Goal: Task Accomplishment & Management: Use online tool/utility

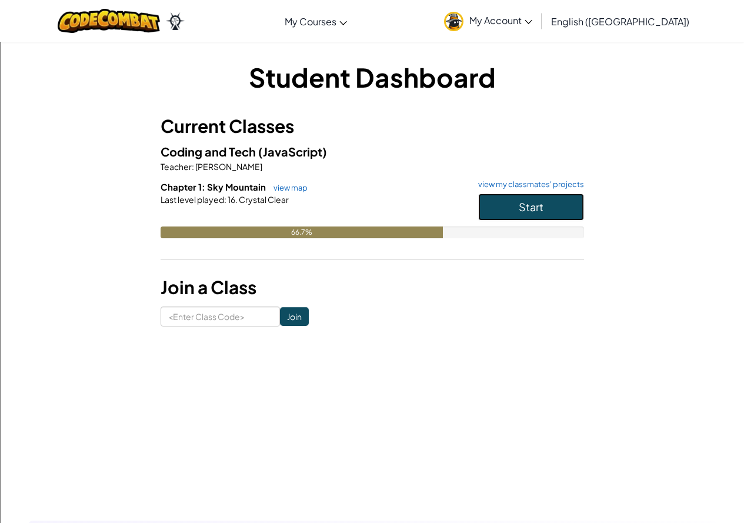
click at [551, 206] on button "Start" at bounding box center [531, 206] width 106 height 27
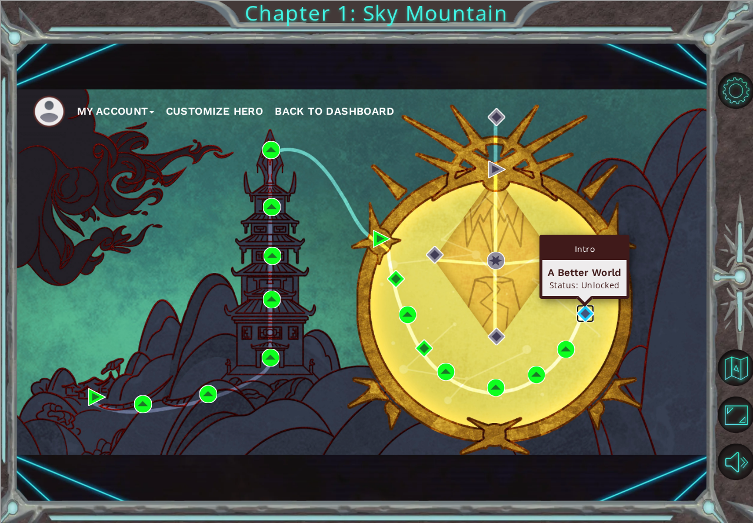
click at [583, 309] on img at bounding box center [585, 314] width 18 height 18
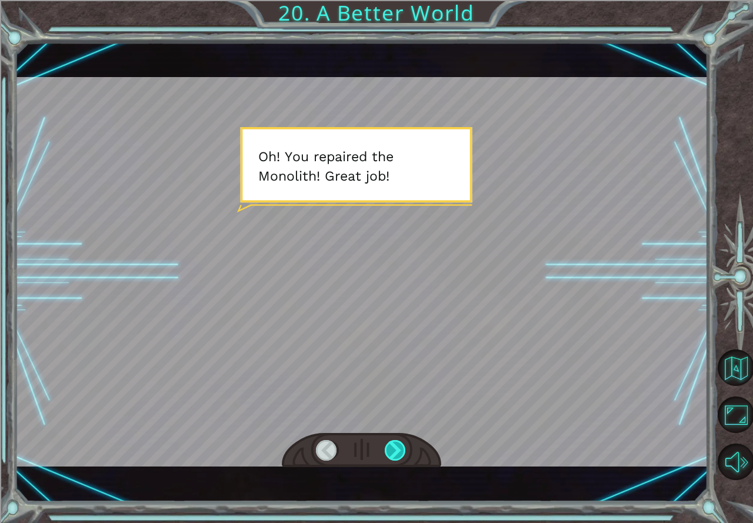
click at [393, 451] on div at bounding box center [395, 450] width 22 height 21
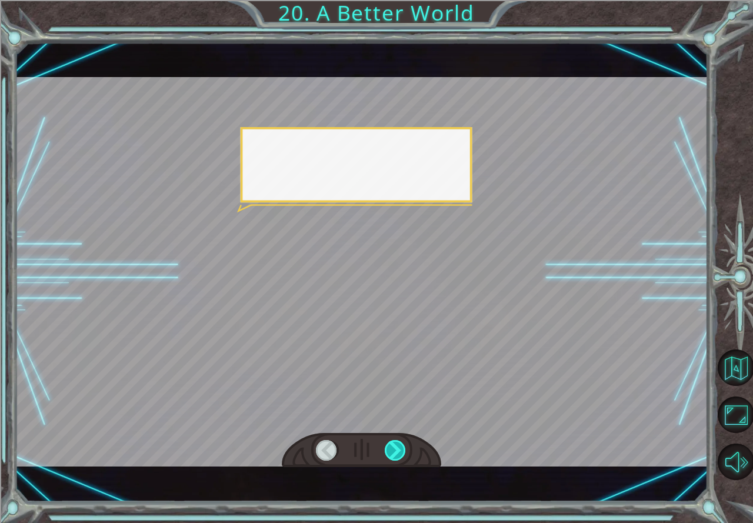
click at [393, 451] on div at bounding box center [395, 450] width 22 height 21
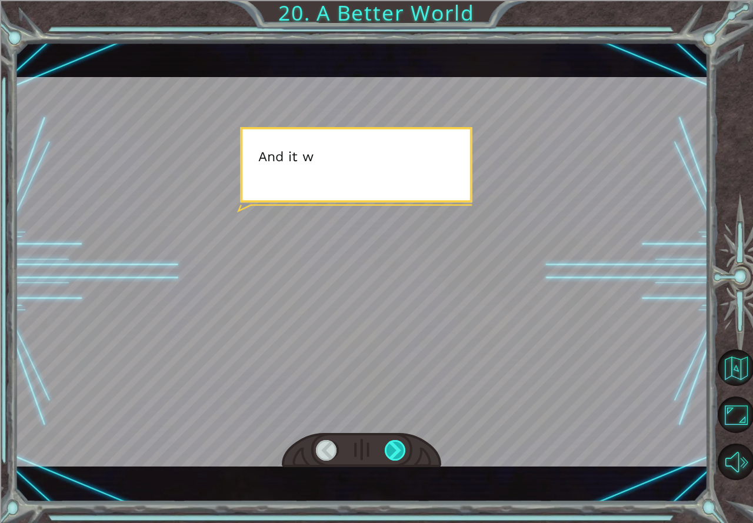
click at [393, 451] on div at bounding box center [395, 450] width 22 height 21
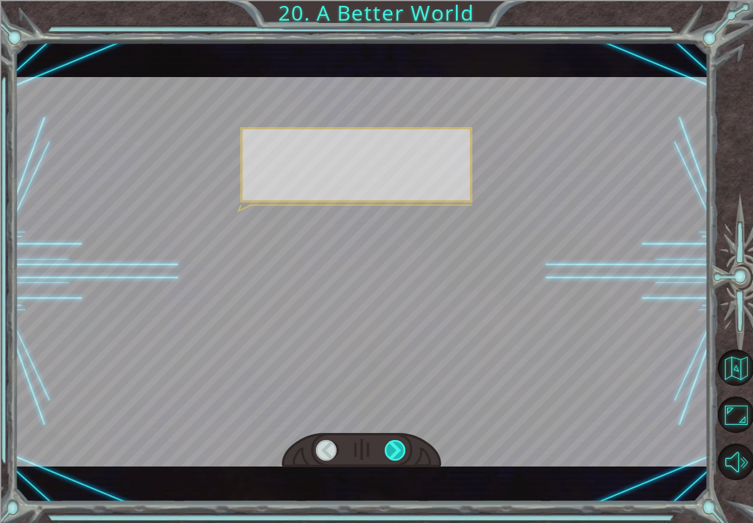
click at [393, 451] on div at bounding box center [395, 450] width 22 height 21
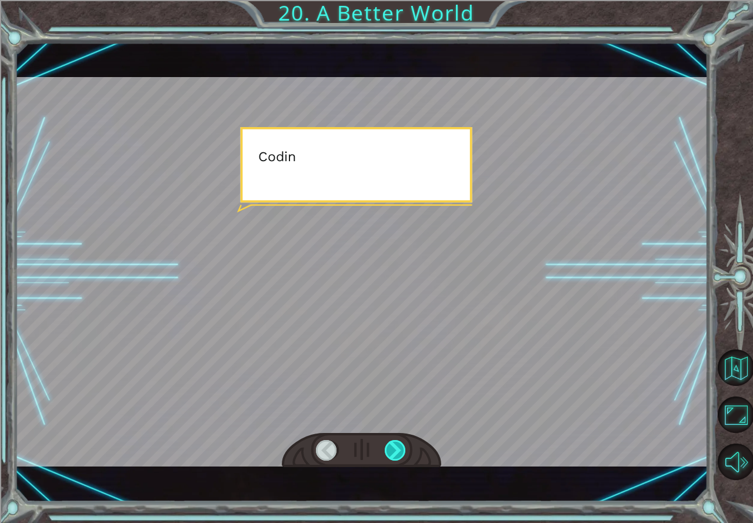
click at [393, 451] on div at bounding box center [395, 450] width 22 height 21
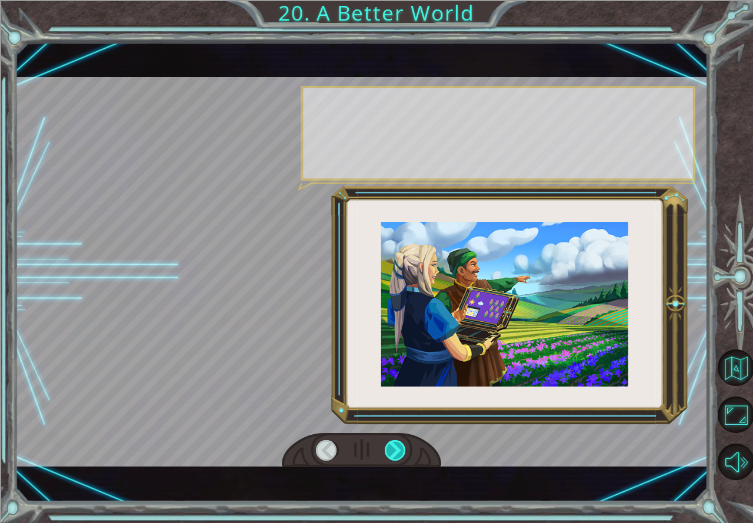
click at [393, 451] on div at bounding box center [395, 450] width 22 height 21
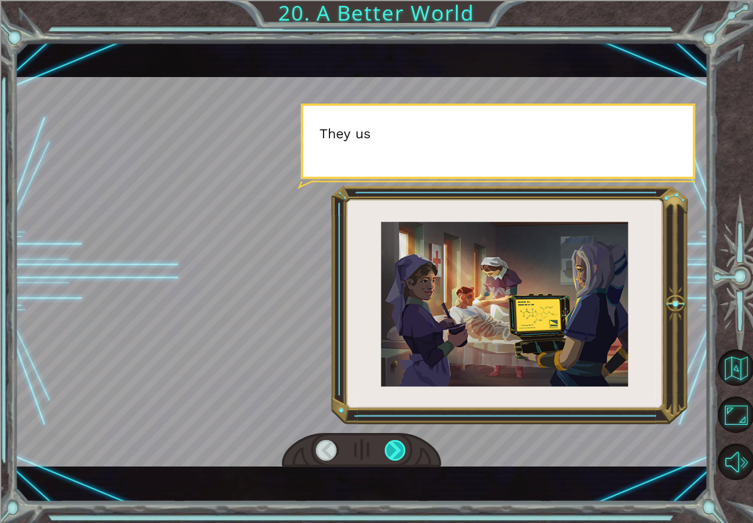
click at [392, 452] on div at bounding box center [395, 450] width 22 height 21
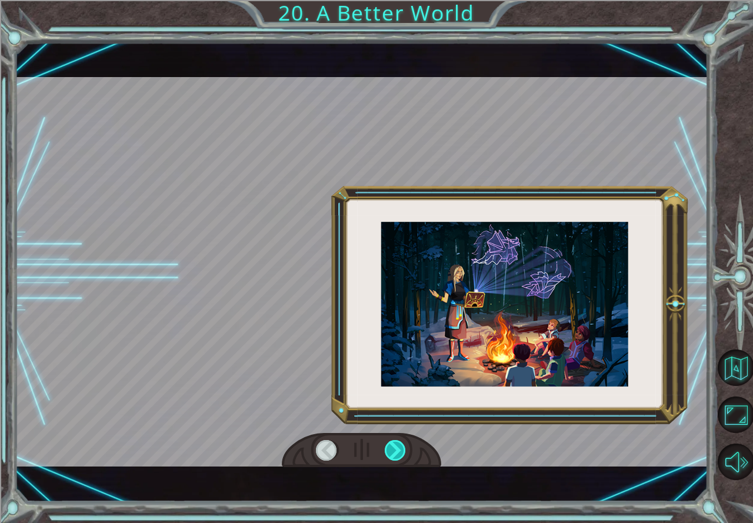
click at [392, 452] on div at bounding box center [395, 450] width 22 height 21
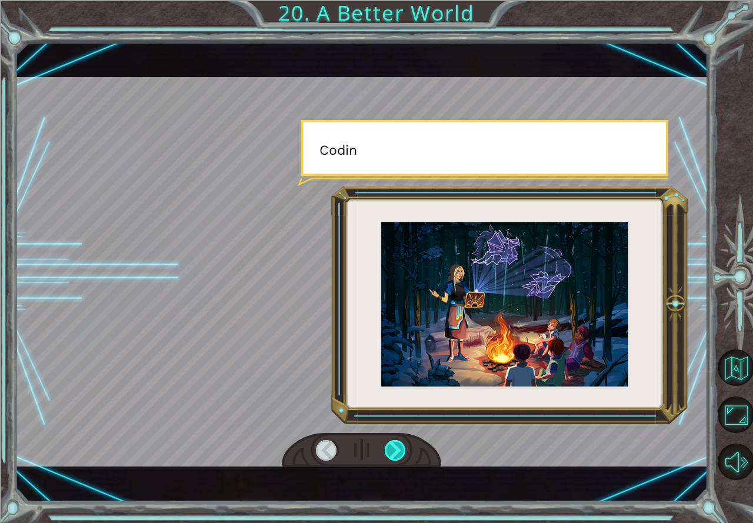
click at [392, 452] on div at bounding box center [395, 450] width 22 height 21
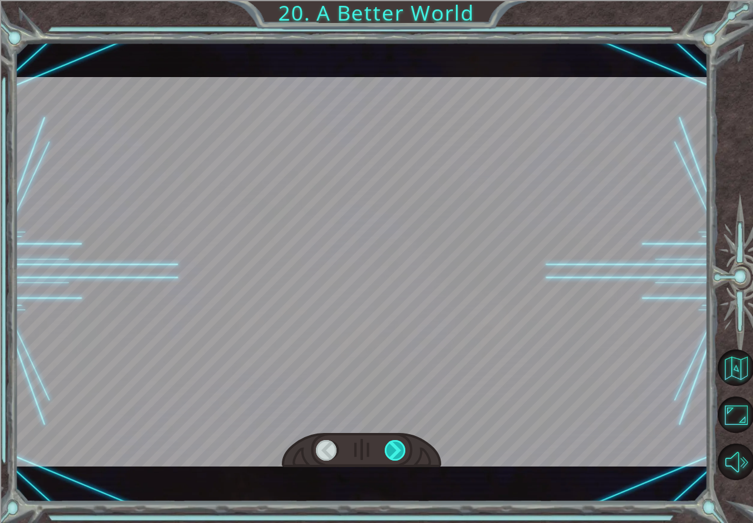
click at [392, 452] on div at bounding box center [395, 450] width 22 height 21
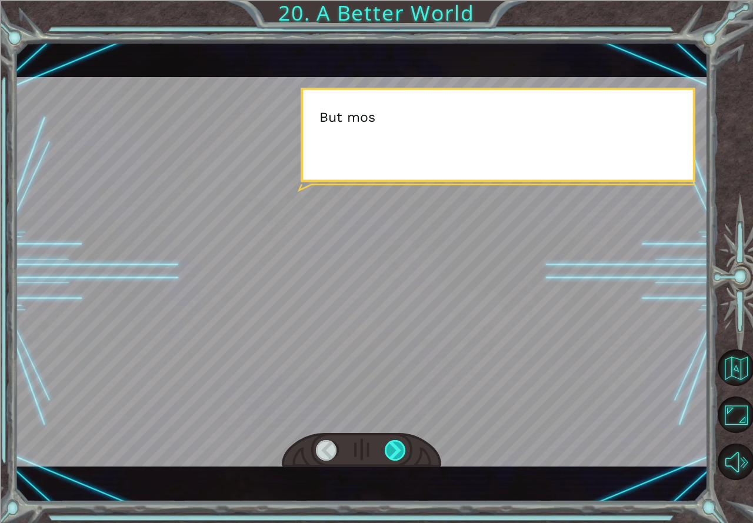
click at [392, 452] on div at bounding box center [395, 450] width 22 height 21
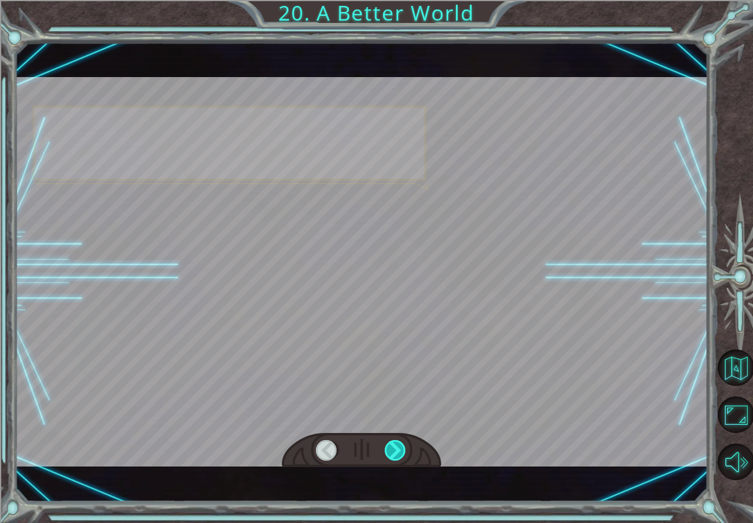
click at [393, 452] on div at bounding box center [395, 450] width 22 height 21
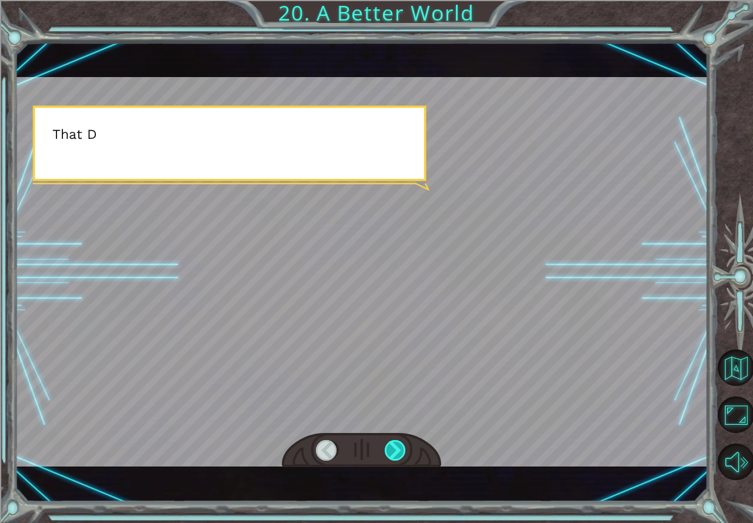
click at [393, 452] on div at bounding box center [395, 450] width 22 height 21
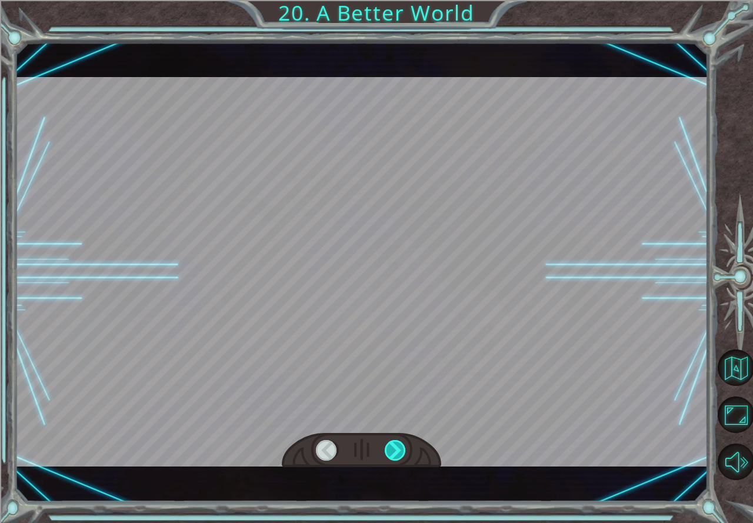
click at [393, 452] on div at bounding box center [395, 450] width 22 height 21
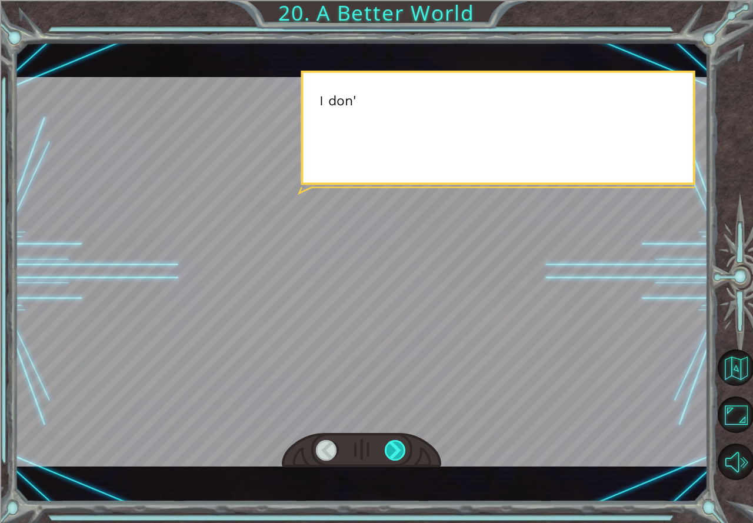
click at [393, 452] on div at bounding box center [395, 450] width 22 height 21
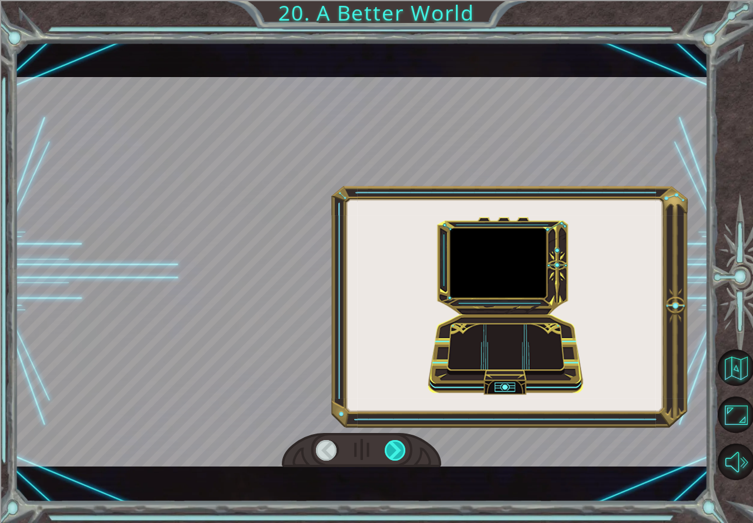
click at [393, 452] on div at bounding box center [395, 450] width 22 height 21
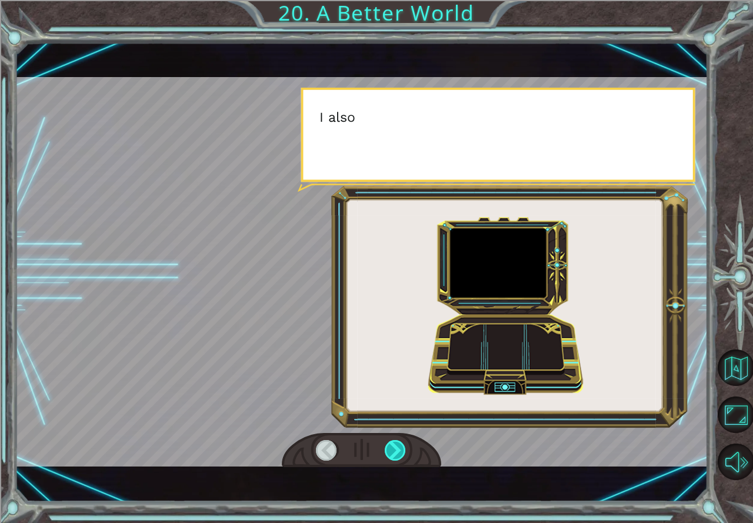
click at [393, 452] on div at bounding box center [395, 450] width 22 height 21
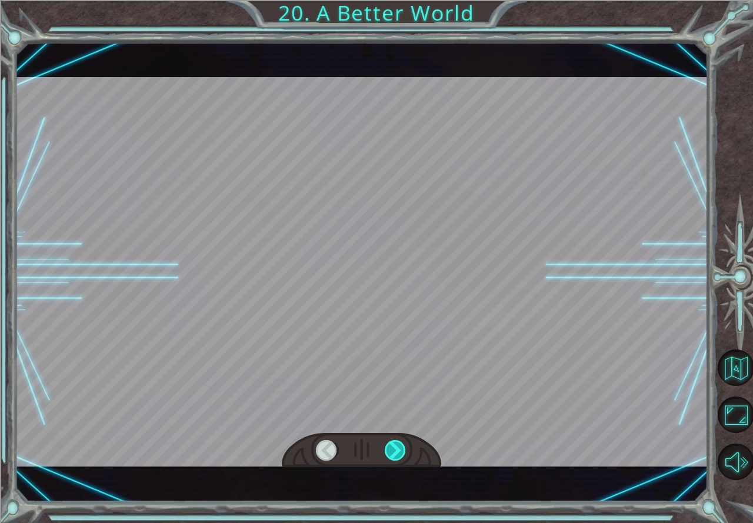
click at [393, 452] on div at bounding box center [395, 450] width 22 height 21
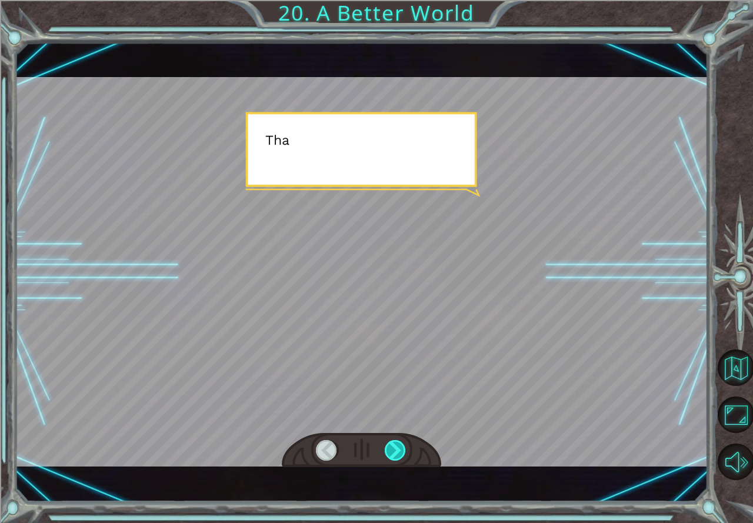
click at [393, 452] on div at bounding box center [395, 450] width 22 height 21
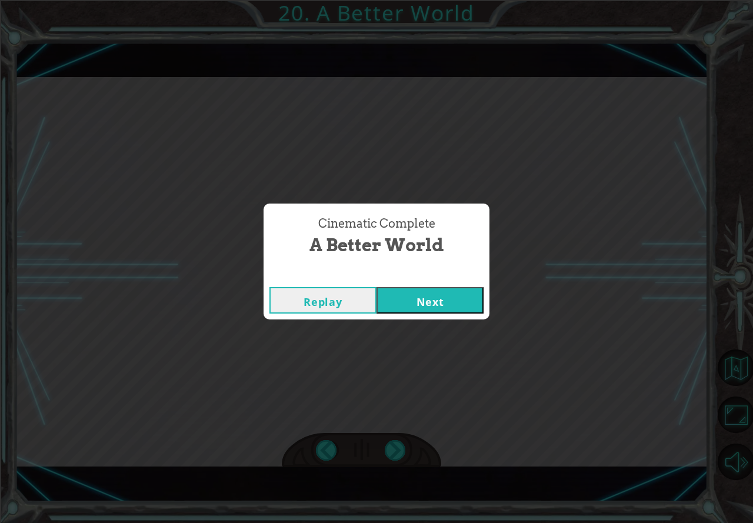
click at [432, 300] on button "Next" at bounding box center [429, 300] width 107 height 26
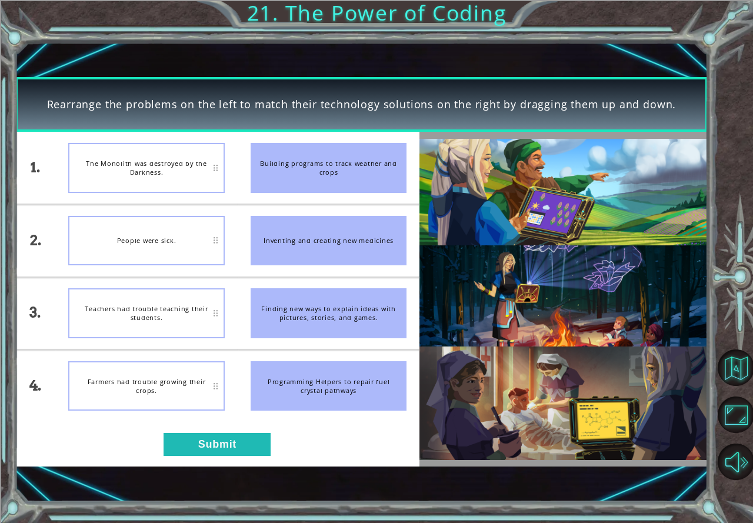
drag, startPoint x: 309, startPoint y: 166, endPoint x: 257, endPoint y: 239, distance: 89.4
click at [262, 229] on ul "Building programs to track weather and crops Inventing and creating new medicin…" at bounding box center [329, 276] width 182 height 289
click at [265, 277] on li "Finding new ways to explain ideas with pictures, stories, and games." at bounding box center [329, 313] width 182 height 72
click at [215, 314] on div "Teachers had trouble teaching their students." at bounding box center [146, 313] width 156 height 50
click at [260, 317] on div "Finding new ways to explain ideas with pictures, stories, and games." at bounding box center [328, 313] width 156 height 50
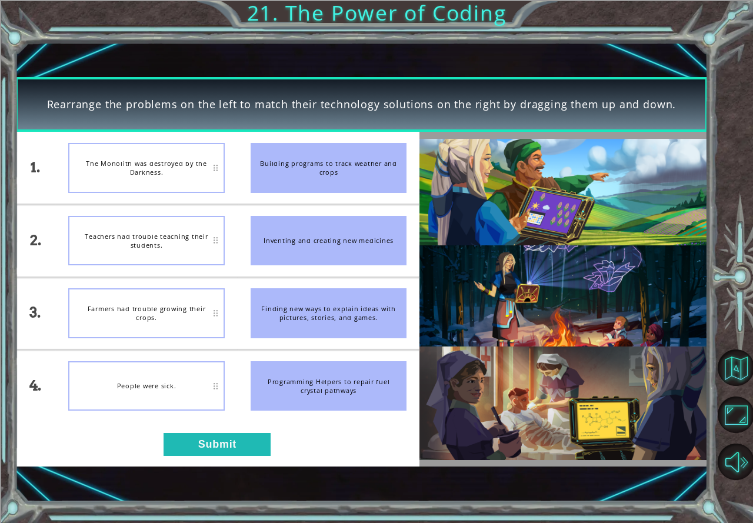
drag, startPoint x: 268, startPoint y: 304, endPoint x: 349, endPoint y: 67, distance: 250.2
click at [299, 401] on ul "Building programs to track weather and crops Inventing and creating new medicin…" at bounding box center [329, 276] width 182 height 289
drag, startPoint x: 176, startPoint y: 163, endPoint x: 165, endPoint y: 199, distance: 38.0
click at [165, 199] on li "The Monolith was destroyed by the Darkness." at bounding box center [146, 168] width 182 height 72
click at [162, 205] on li "Teachers had trouble teaching their students." at bounding box center [146, 241] width 182 height 72
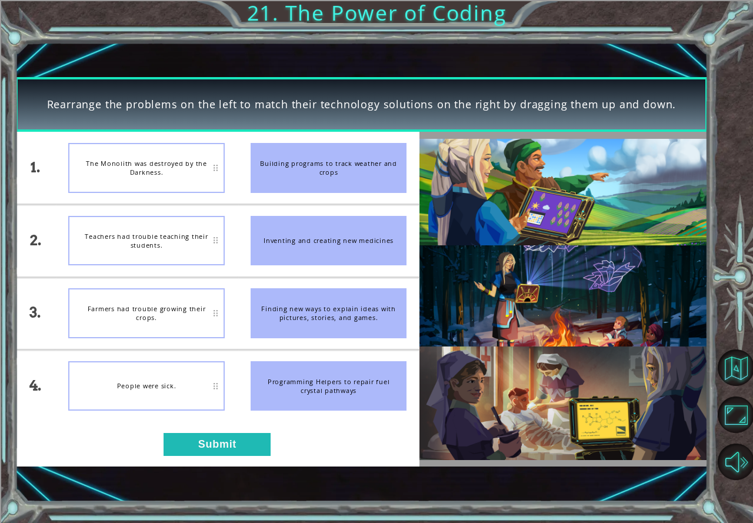
drag, startPoint x: 162, startPoint y: 205, endPoint x: 157, endPoint y: 224, distance: 20.1
click at [157, 224] on li "Teachers had trouble teaching their students." at bounding box center [146, 241] width 182 height 72
click at [259, 427] on div "1. 2. 3. 4. Teachers had trouble teaching their students. People were sick. Far…" at bounding box center [217, 299] width 404 height 335
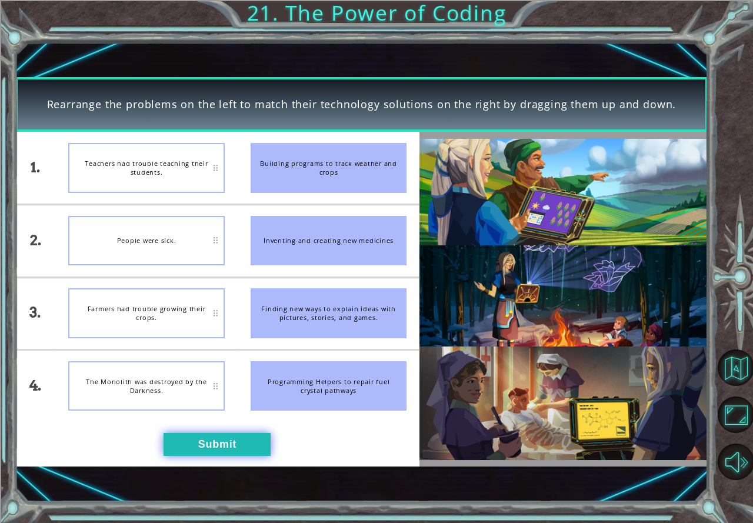
click at [252, 433] on button "Submit" at bounding box center [216, 444] width 107 height 23
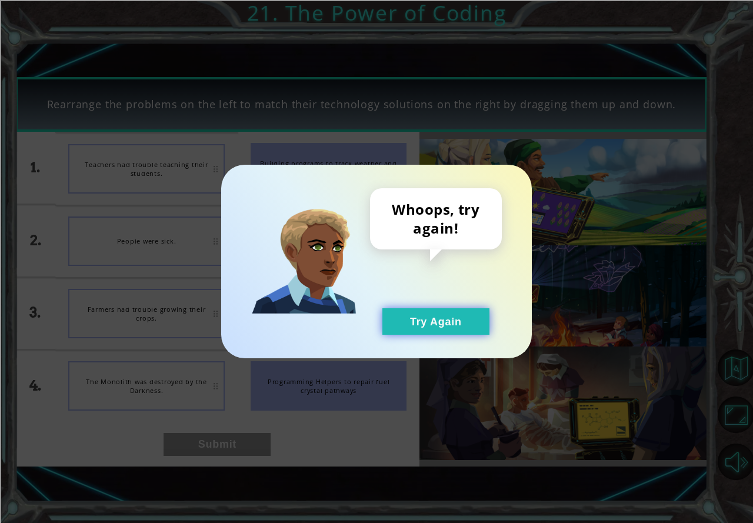
click at [384, 310] on button "Try Again" at bounding box center [435, 321] width 107 height 26
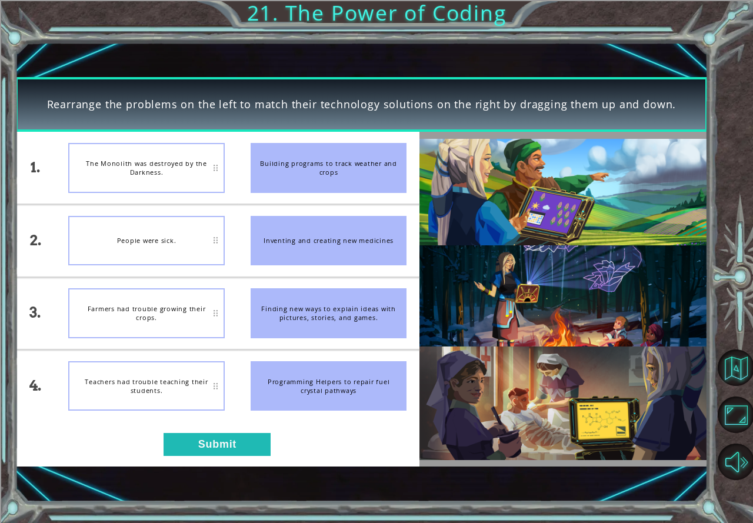
click at [201, 457] on div "1. 2. 3. 4. The Monolith was destroyed by the Darkness. People were sick. Farme…" at bounding box center [217, 299] width 404 height 335
click at [199, 437] on button "Submit" at bounding box center [216, 444] width 107 height 23
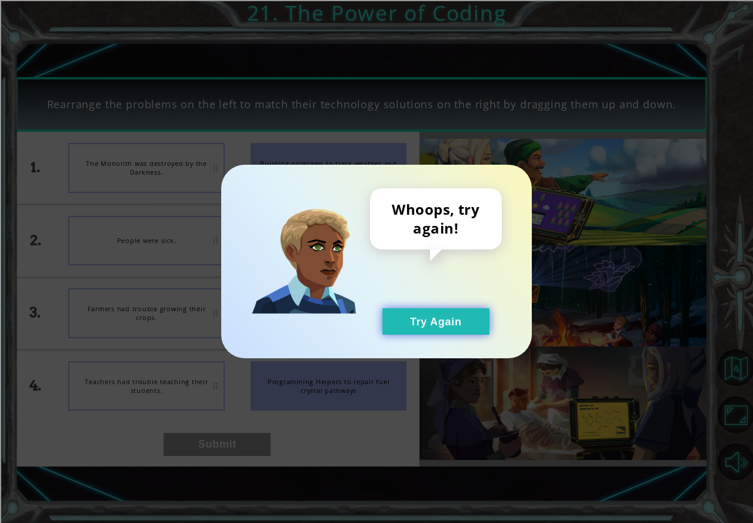
click at [409, 319] on button "Try Again" at bounding box center [435, 321] width 107 height 26
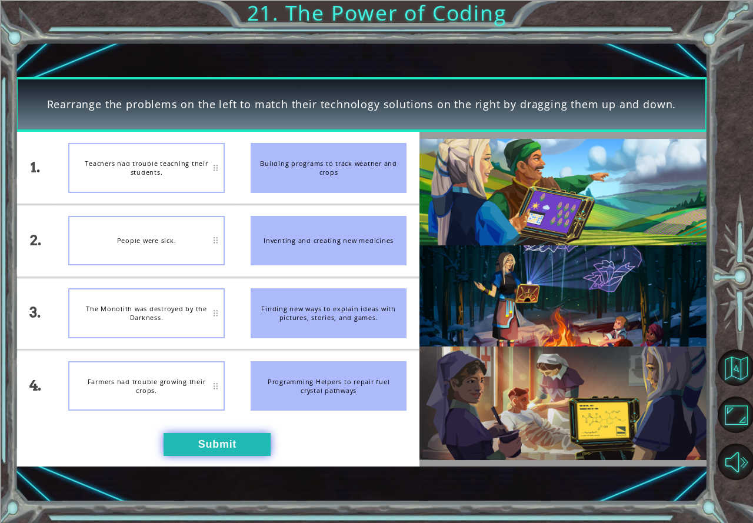
click at [234, 450] on button "Submit" at bounding box center [216, 444] width 107 height 23
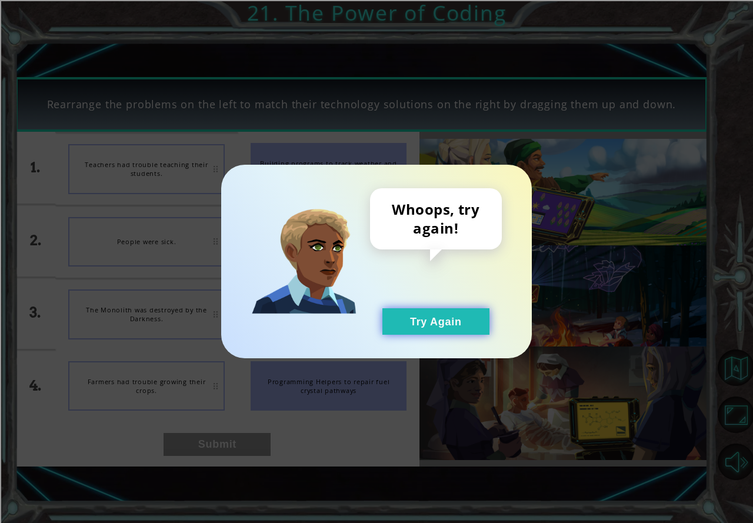
click at [449, 323] on button "Try Again" at bounding box center [435, 321] width 107 height 26
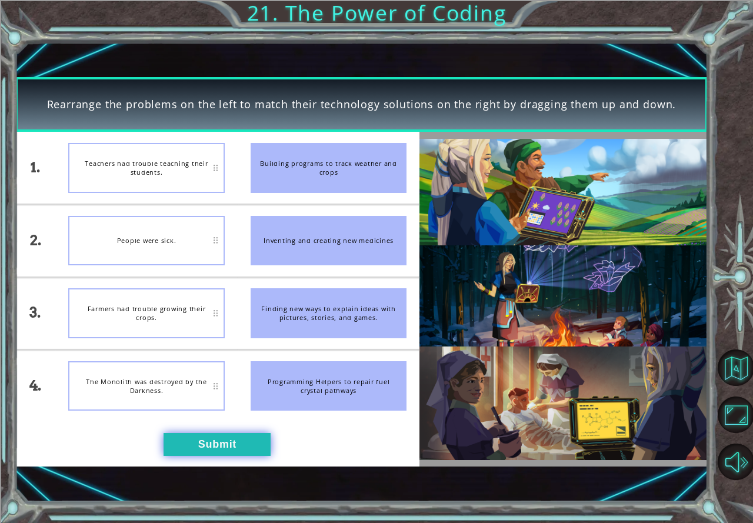
click at [181, 434] on button "Submit" at bounding box center [216, 444] width 107 height 23
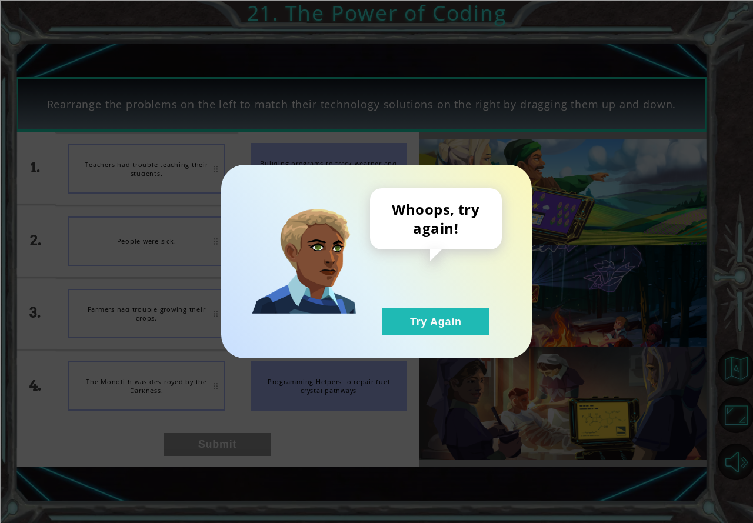
click at [394, 305] on div "Whoops, try again! Try Again" at bounding box center [436, 261] width 132 height 146
click at [420, 331] on button "Try Again" at bounding box center [435, 321] width 107 height 26
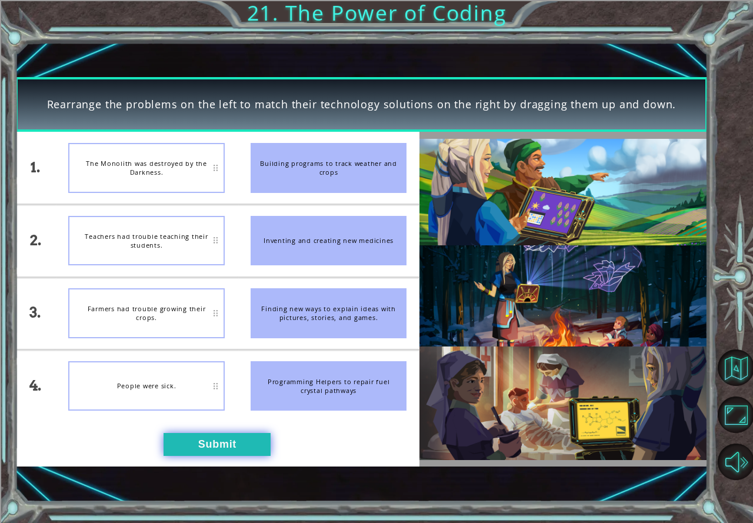
click at [206, 443] on button "Submit" at bounding box center [216, 444] width 107 height 23
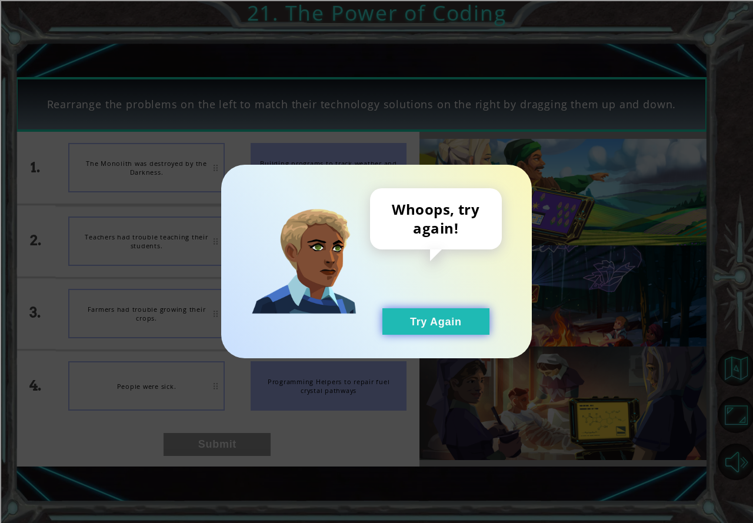
click at [429, 315] on button "Try Again" at bounding box center [435, 321] width 107 height 26
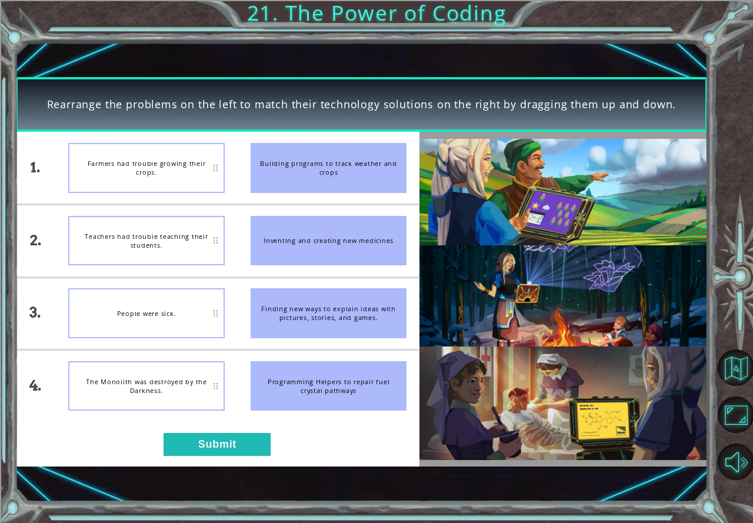
click at [184, 429] on div "1. 2. 3. 4. Farmers had trouble growing their crops. Teachers had trouble teach…" at bounding box center [217, 299] width 404 height 335
click at [192, 449] on button "Submit" at bounding box center [216, 444] width 107 height 23
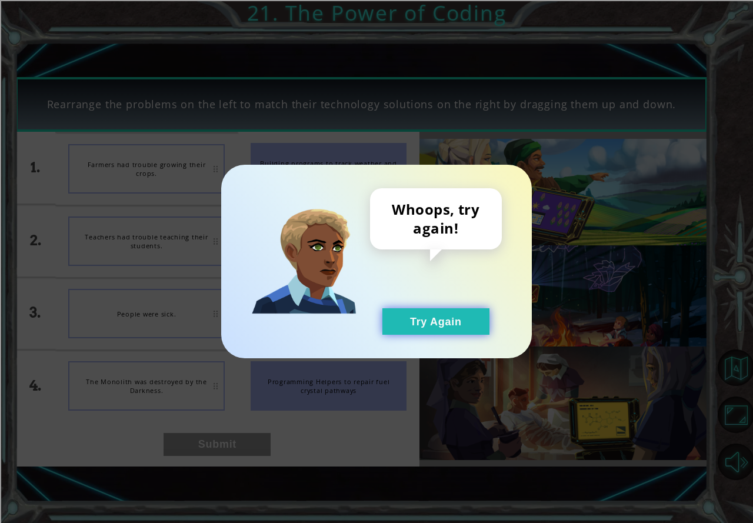
click at [474, 322] on button "Try Again" at bounding box center [435, 321] width 107 height 26
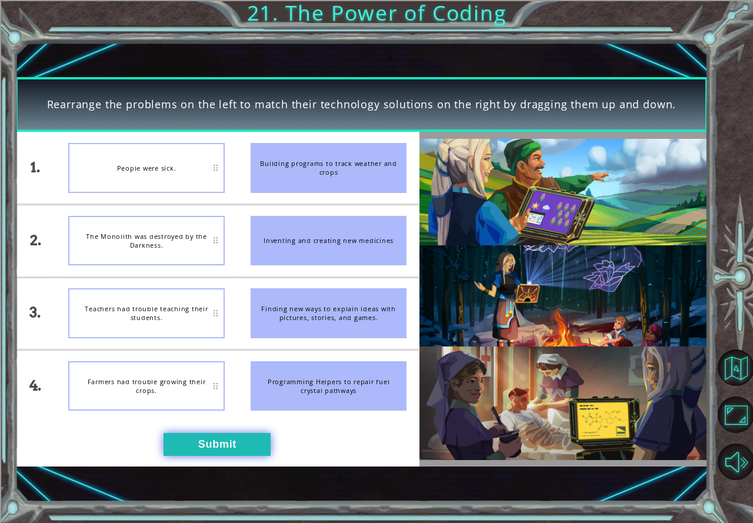
click at [211, 445] on button "Submit" at bounding box center [216, 444] width 107 height 23
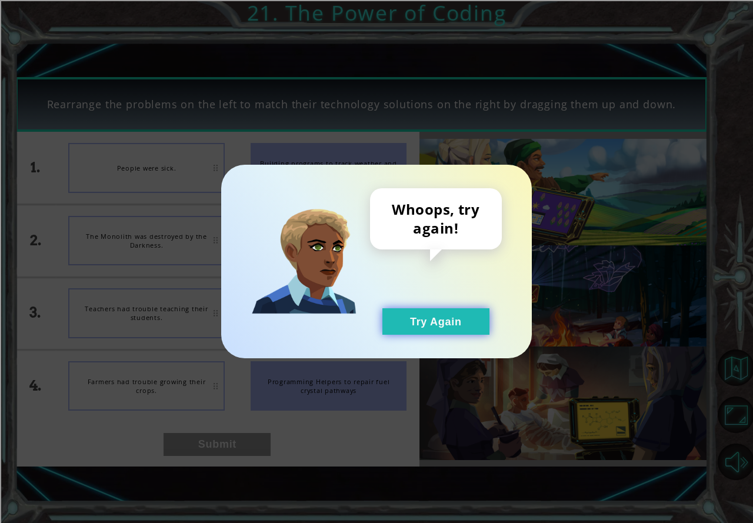
click at [462, 318] on button "Try Again" at bounding box center [435, 321] width 107 height 26
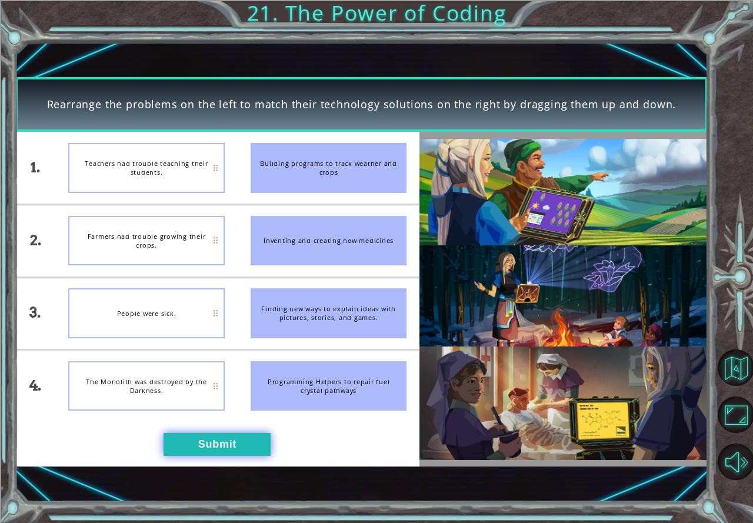
click at [169, 443] on button "Submit" at bounding box center [216, 444] width 107 height 23
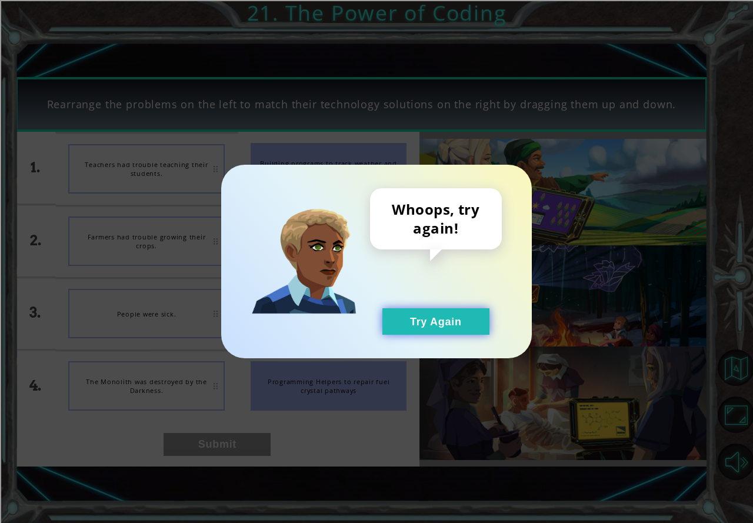
click at [462, 316] on button "Try Again" at bounding box center [435, 321] width 107 height 26
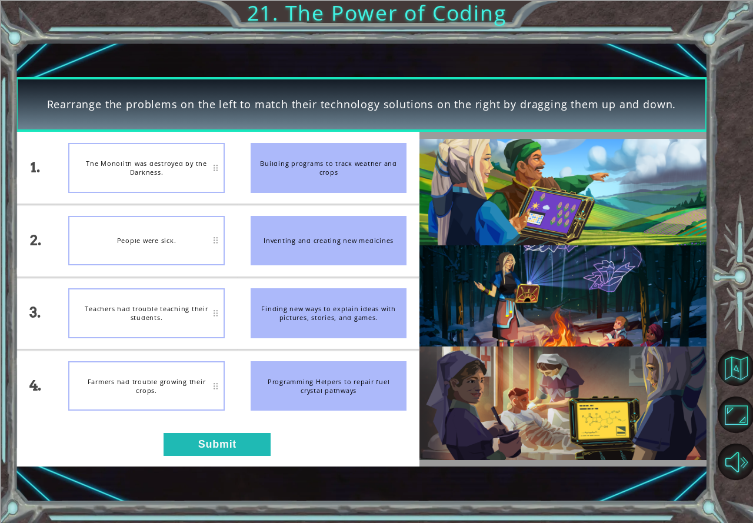
click at [462, 316] on button "Try Again" at bounding box center [435, 321] width 107 height 26
click at [422, 339] on img at bounding box center [563, 300] width 288 height 322
drag, startPoint x: 422, startPoint y: 339, endPoint x: 377, endPoint y: 356, distance: 47.5
click at [377, 356] on div "1. 2. 3. 4. The Monolith was destroyed by the Darkness. People were sick. Teach…" at bounding box center [361, 299] width 693 height 335
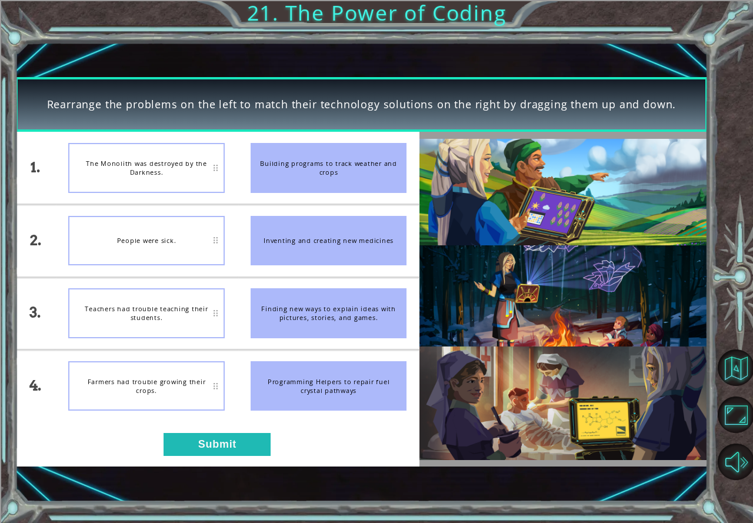
click at [274, 382] on div "Programming Helpers to repair fuel crystal pathways" at bounding box center [328, 386] width 156 height 50
click at [177, 438] on button "Submit" at bounding box center [216, 444] width 107 height 23
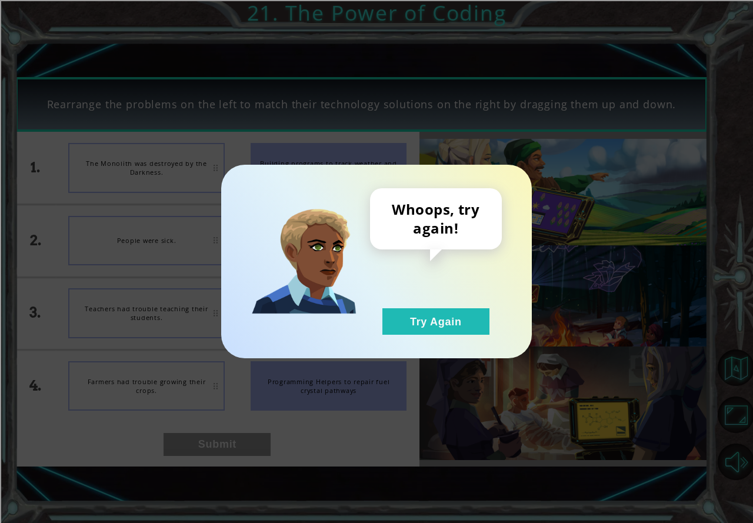
click at [177, 438] on div "Whoops, try again! Try Again" at bounding box center [376, 261] width 753 height 523
click at [416, 333] on button "Try Again" at bounding box center [435, 321] width 107 height 26
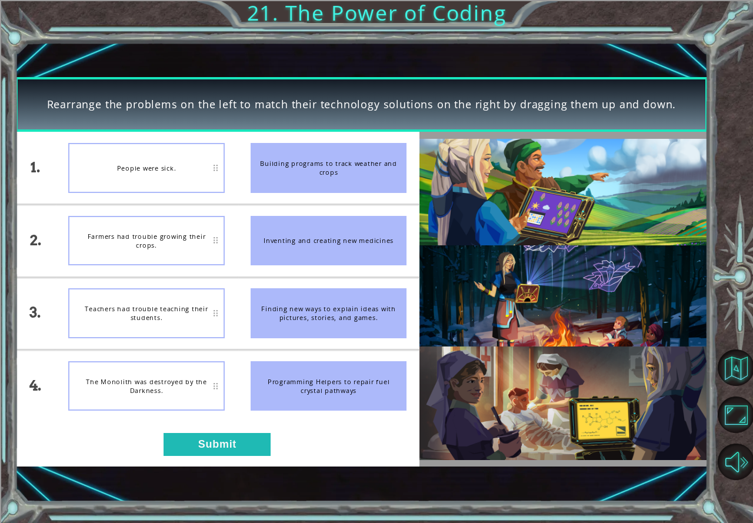
click at [262, 456] on div "1. 2. 3. 4. People were sick. Farmers had trouble growing their crops. Teachers…" at bounding box center [217, 299] width 404 height 335
click at [206, 433] on button "Submit" at bounding box center [216, 444] width 107 height 23
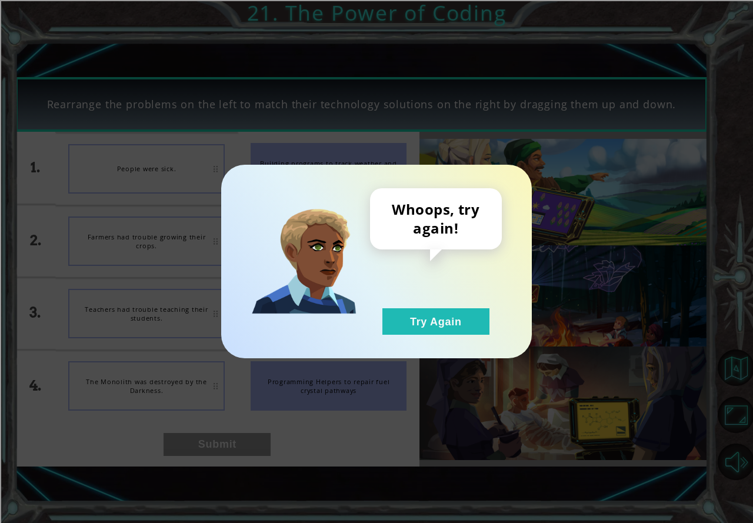
click at [370, 326] on div "Whoops, try again! Try Again" at bounding box center [436, 261] width 132 height 146
click at [420, 304] on div "Whoops, try again! Try Again" at bounding box center [436, 261] width 132 height 146
click at [416, 319] on button "Try Again" at bounding box center [435, 321] width 107 height 26
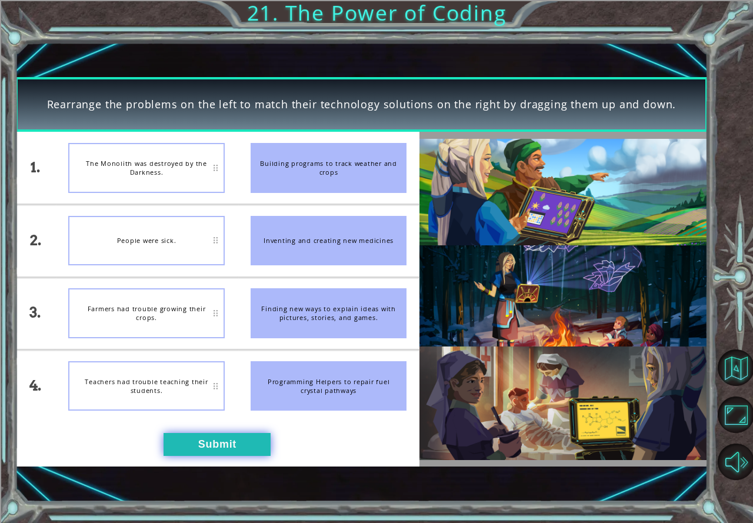
click at [195, 454] on button "Submit" at bounding box center [216, 444] width 107 height 23
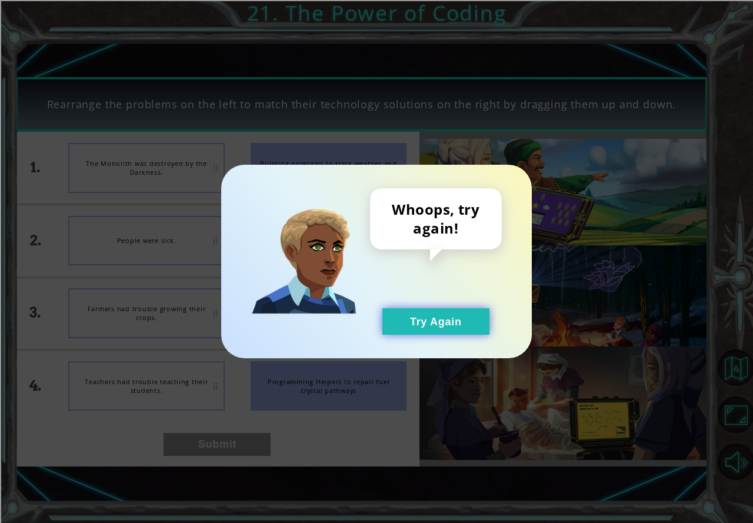
click at [416, 319] on button "Try Again" at bounding box center [435, 321] width 107 height 26
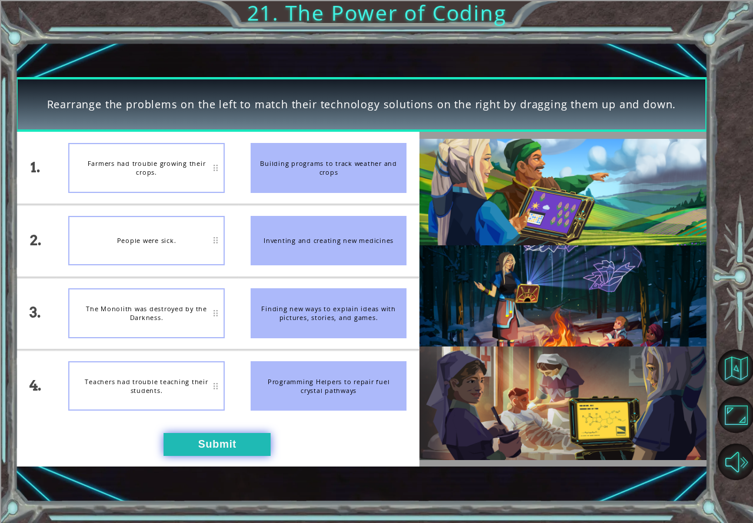
click at [199, 451] on button "Submit" at bounding box center [216, 444] width 107 height 23
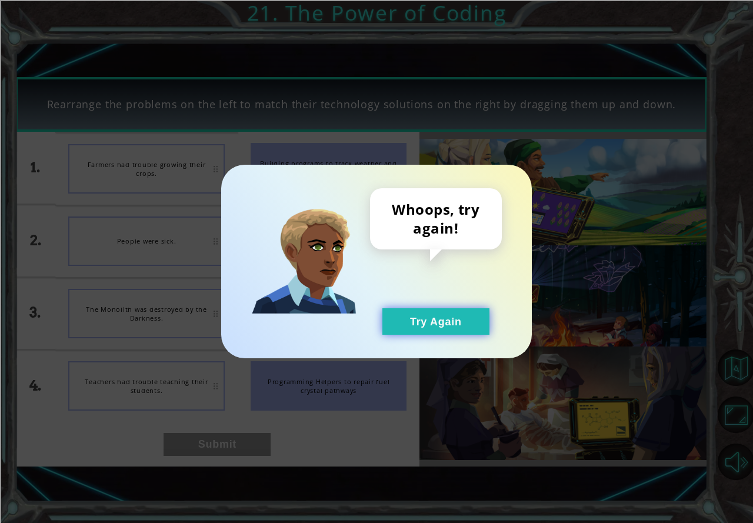
click at [444, 308] on button "Try Again" at bounding box center [435, 321] width 107 height 26
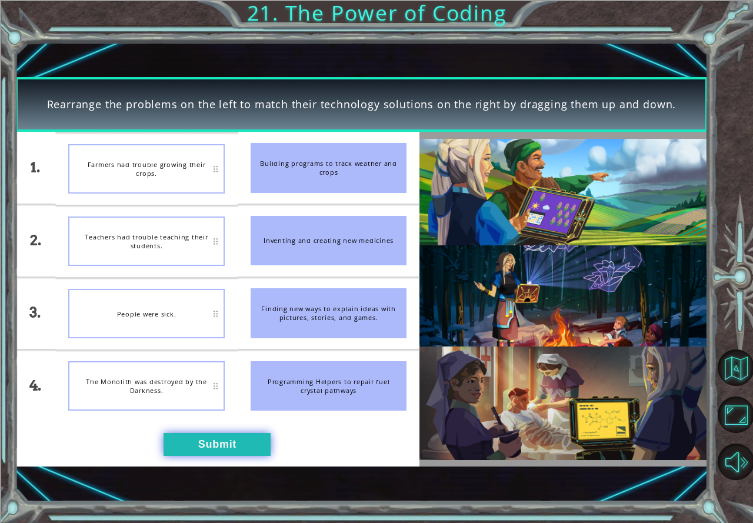
click at [185, 446] on button "Submit" at bounding box center [216, 444] width 107 height 23
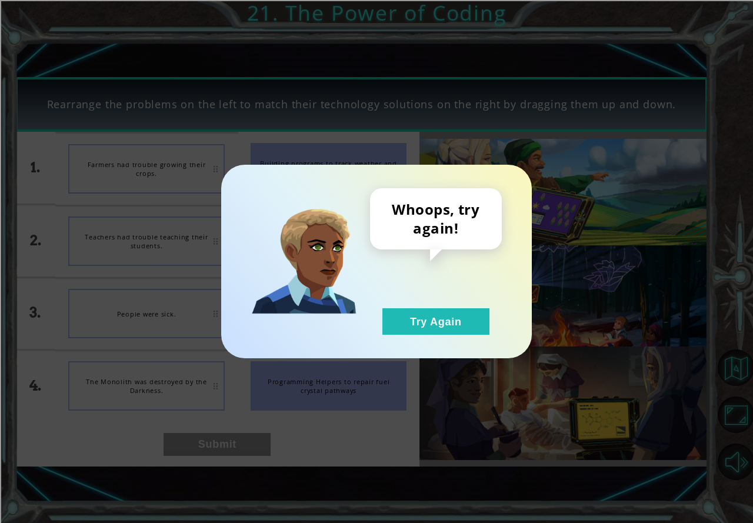
click at [419, 304] on div "Whoops, try again! Try Again" at bounding box center [436, 261] width 132 height 146
click at [412, 316] on button "Try Again" at bounding box center [435, 321] width 107 height 26
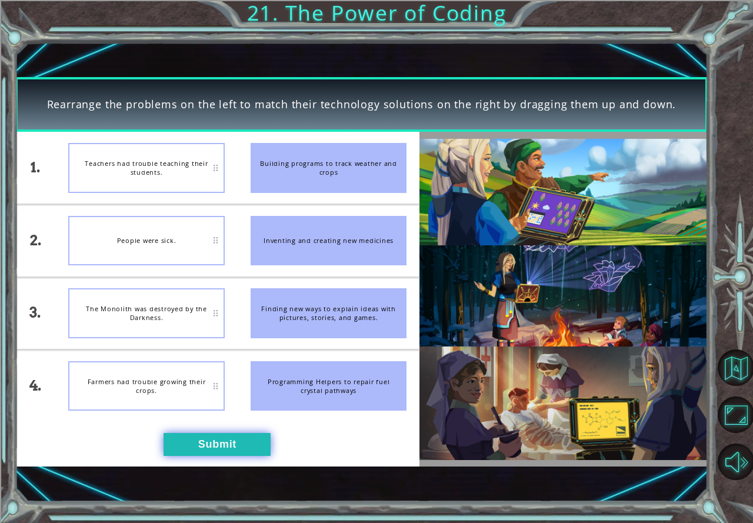
click at [233, 436] on button "Submit" at bounding box center [216, 444] width 107 height 23
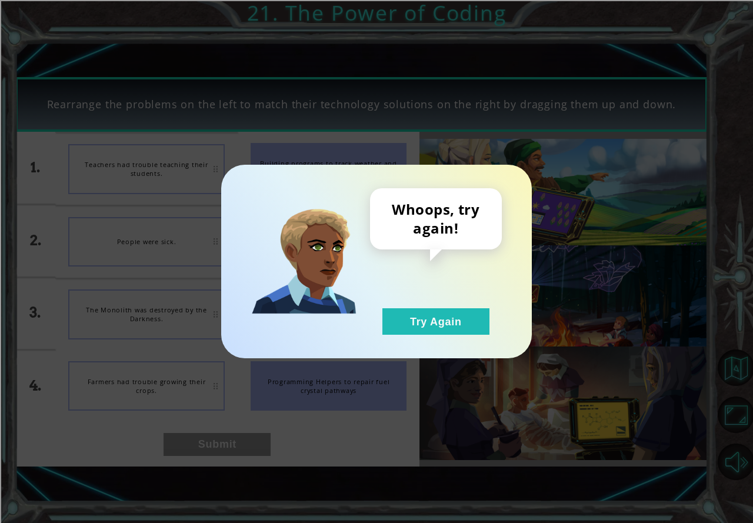
click at [233, 436] on div "Whoops, try again! Try Again" at bounding box center [376, 261] width 753 height 523
click at [412, 296] on div "Whoops, try again! Try Again" at bounding box center [436, 261] width 132 height 146
drag, startPoint x: 410, startPoint y: 306, endPoint x: 406, endPoint y: 323, distance: 18.3
click at [407, 312] on div "Whoops, try again! Try Again" at bounding box center [436, 261] width 132 height 146
click at [406, 323] on button "Try Again" at bounding box center [435, 321] width 107 height 26
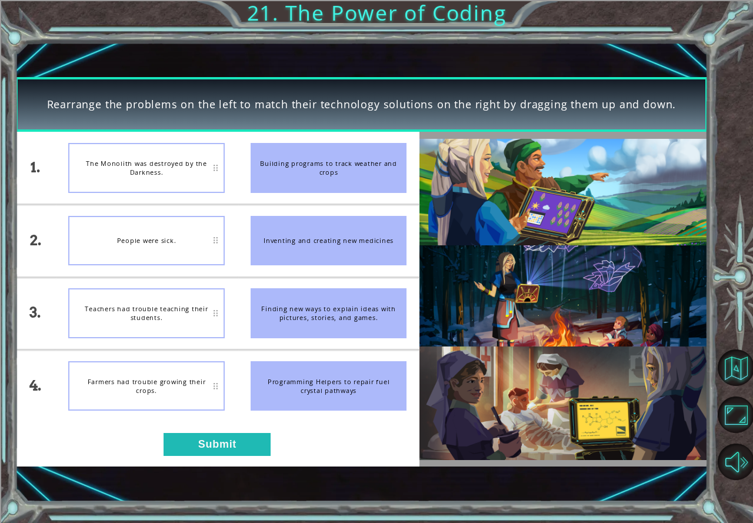
drag, startPoint x: 406, startPoint y: 323, endPoint x: 405, endPoint y: 287, distance: 35.9
click at [407, 323] on button "Try Again" at bounding box center [435, 321] width 107 height 26
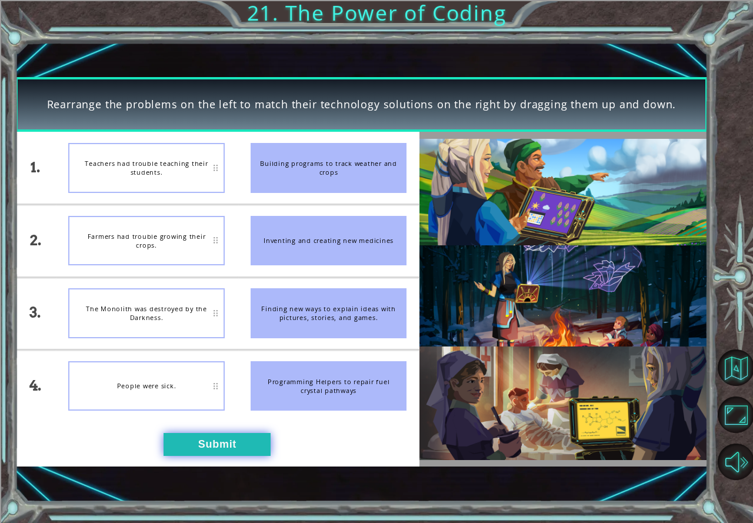
click at [209, 434] on button "Submit" at bounding box center [216, 444] width 107 height 23
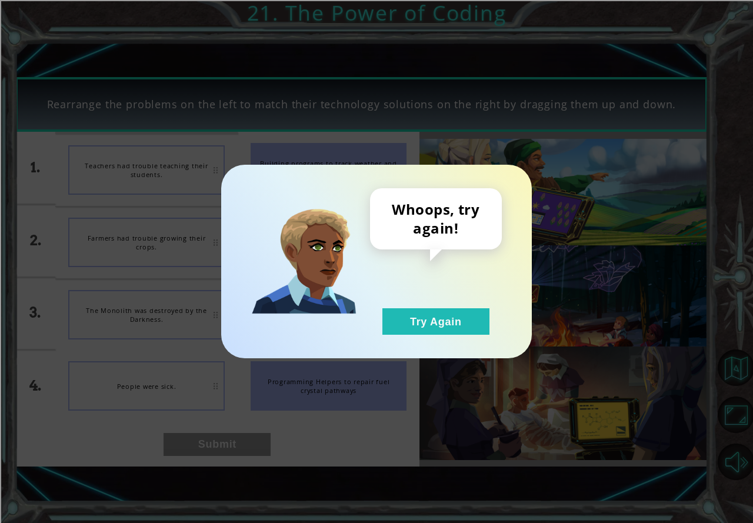
click at [480, 275] on div "Whoops, try again! Try Again" at bounding box center [436, 261] width 132 height 146
click at [466, 321] on button "Try Again" at bounding box center [435, 321] width 107 height 26
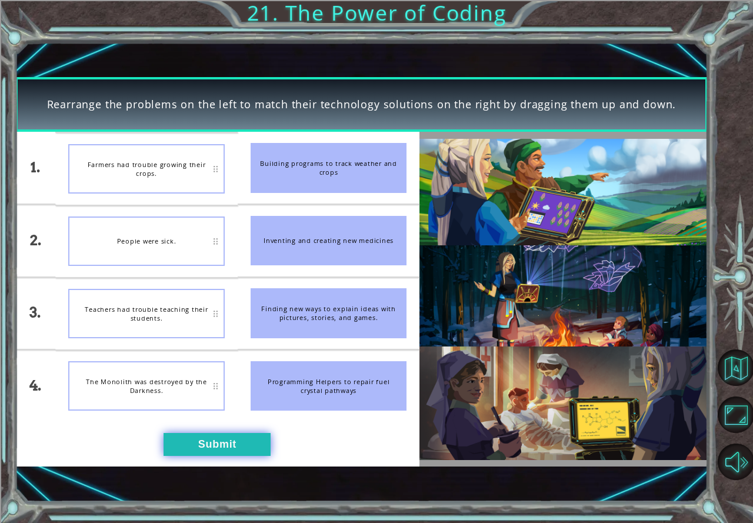
click at [194, 433] on button "Submit" at bounding box center [216, 444] width 107 height 23
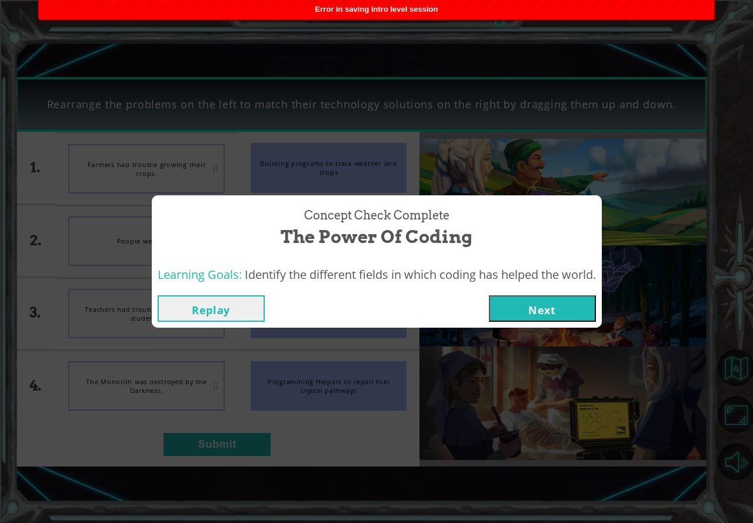
click at [523, 304] on button "Next" at bounding box center [542, 308] width 107 height 26
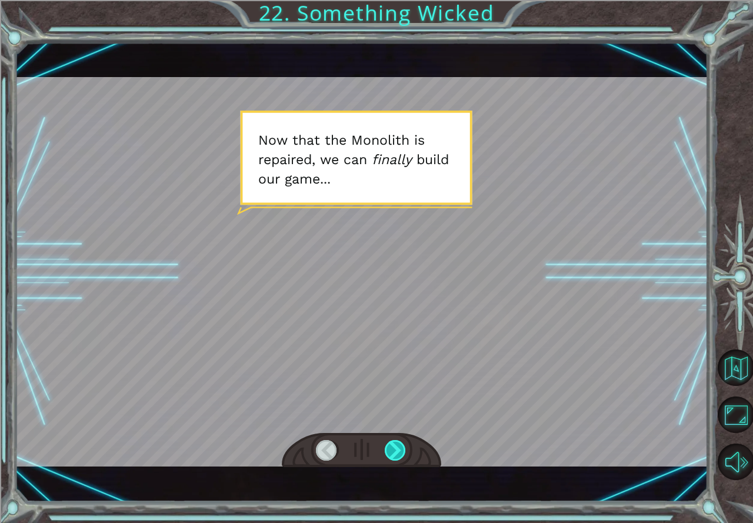
click at [390, 447] on div at bounding box center [395, 450] width 22 height 21
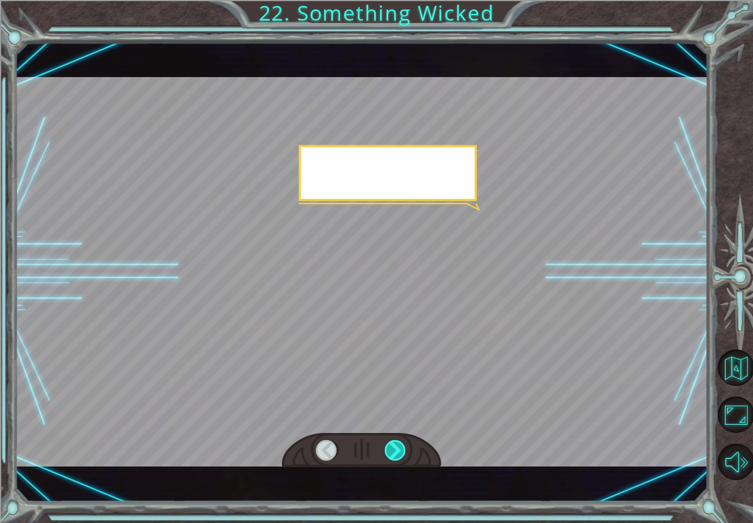
click at [390, 447] on div at bounding box center [395, 450] width 22 height 21
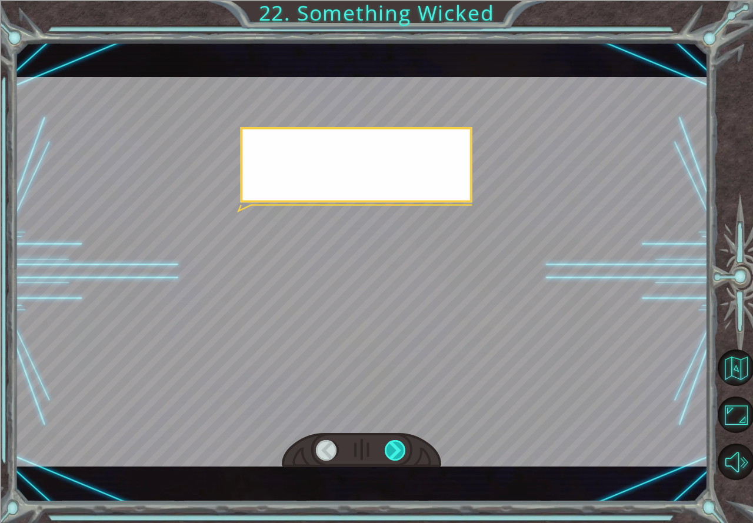
click at [390, 447] on div at bounding box center [395, 450] width 22 height 21
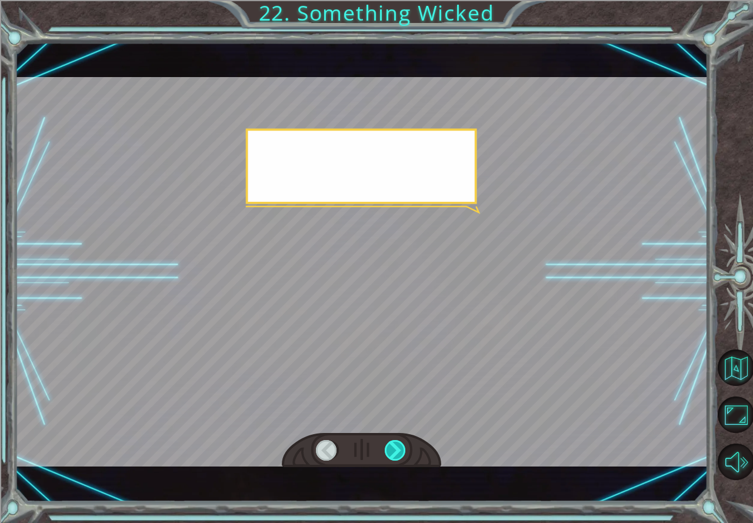
click at [390, 447] on div at bounding box center [395, 450] width 22 height 21
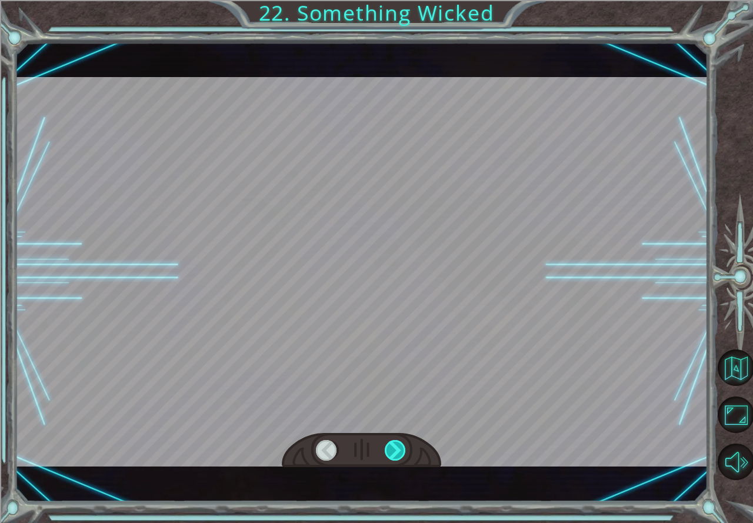
click at [390, 447] on div at bounding box center [395, 450] width 22 height 21
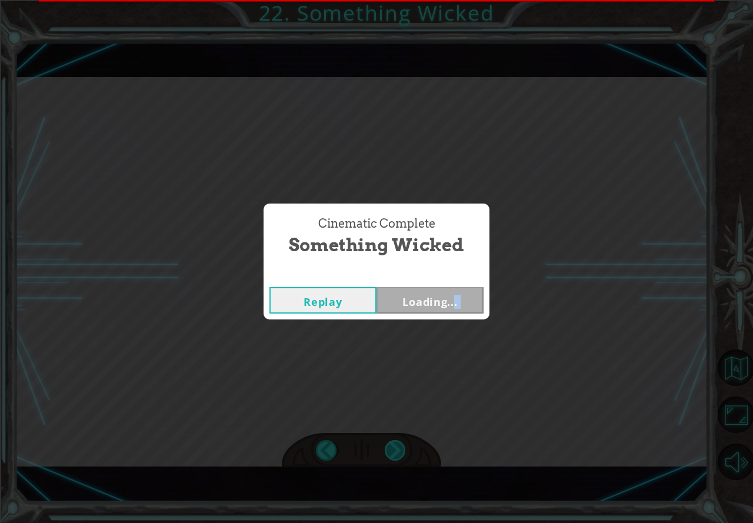
click at [390, 447] on div "Cinematic Complete Something Wicked Replay Loading..." at bounding box center [376, 261] width 753 height 523
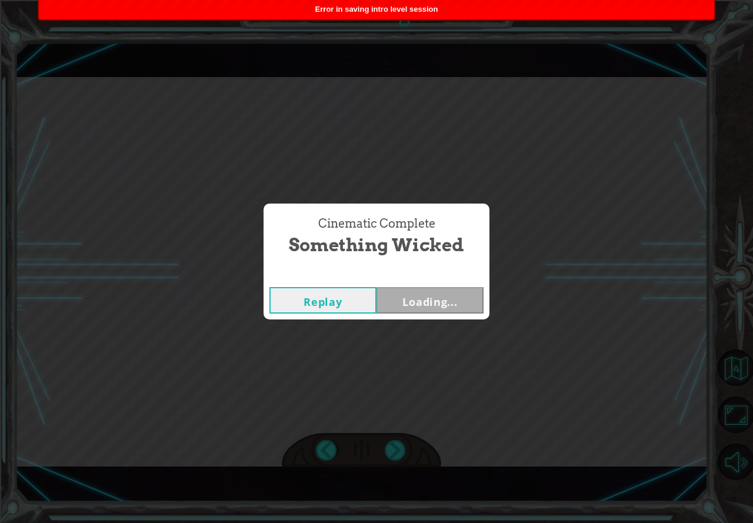
click at [682, 143] on div "Cinematic Complete Something Wicked Replay Loading..." at bounding box center [376, 261] width 753 height 523
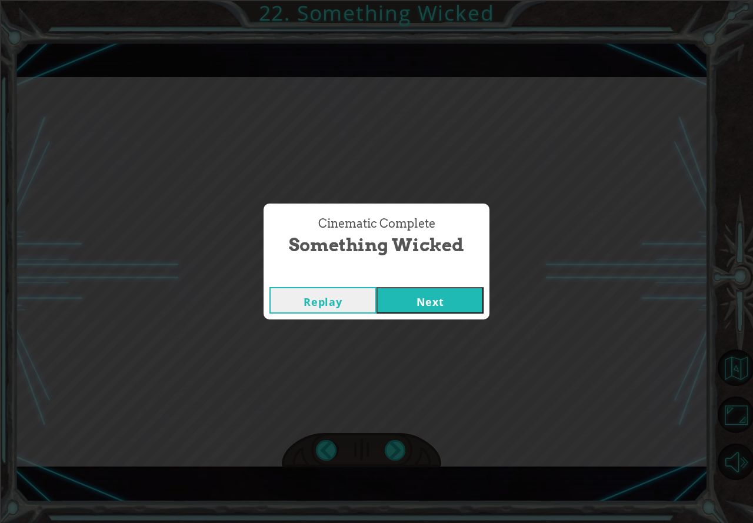
click at [415, 287] on button "Next" at bounding box center [429, 300] width 107 height 26
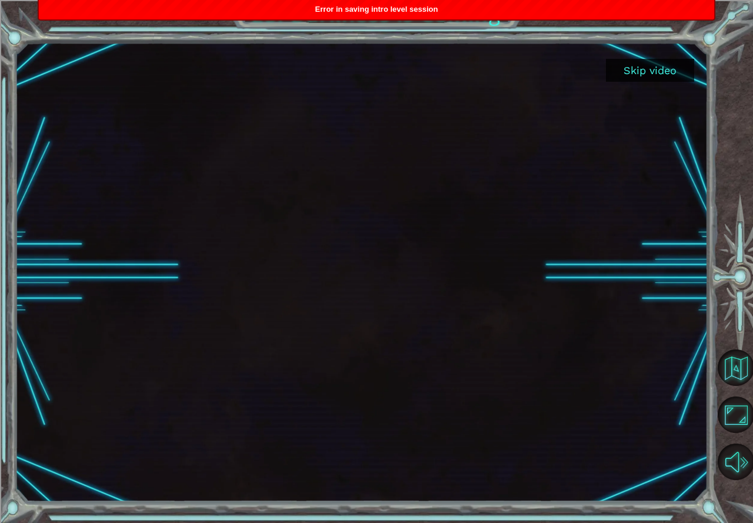
click at [644, 69] on button "Skip video" at bounding box center [650, 70] width 88 height 23
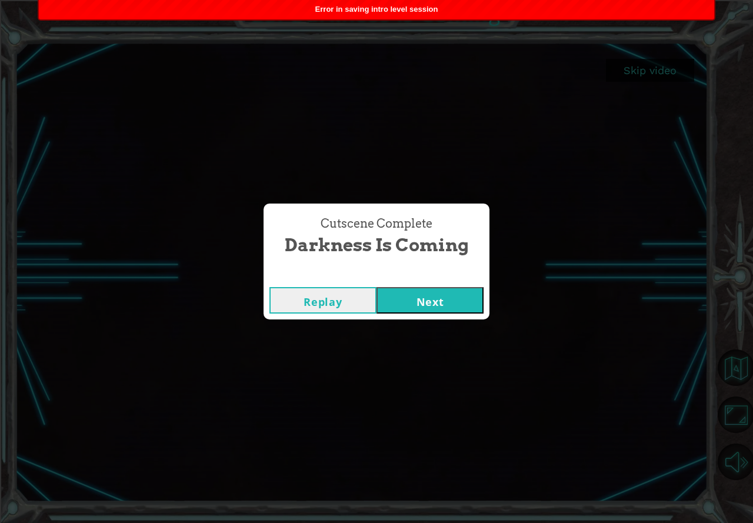
click at [434, 298] on button "Next" at bounding box center [429, 300] width 107 height 26
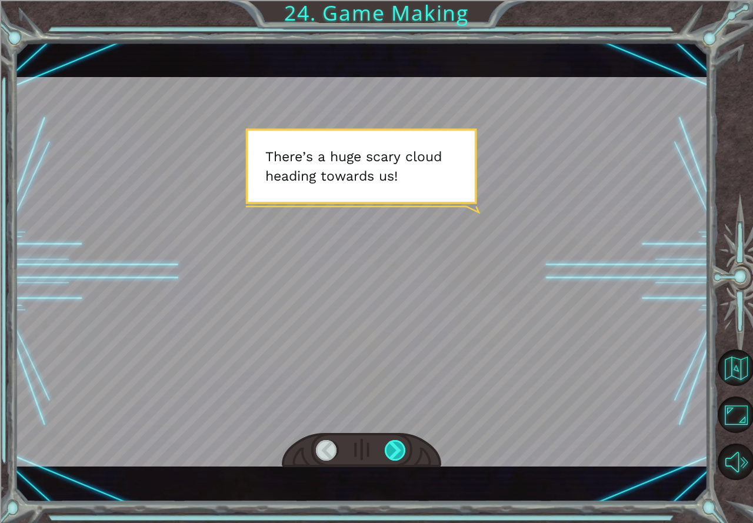
click at [401, 448] on div at bounding box center [395, 450] width 22 height 21
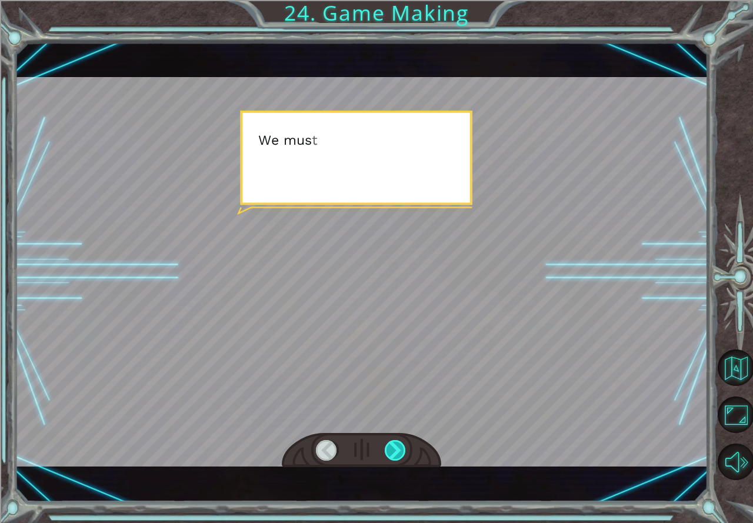
click at [401, 448] on div at bounding box center [395, 450] width 22 height 21
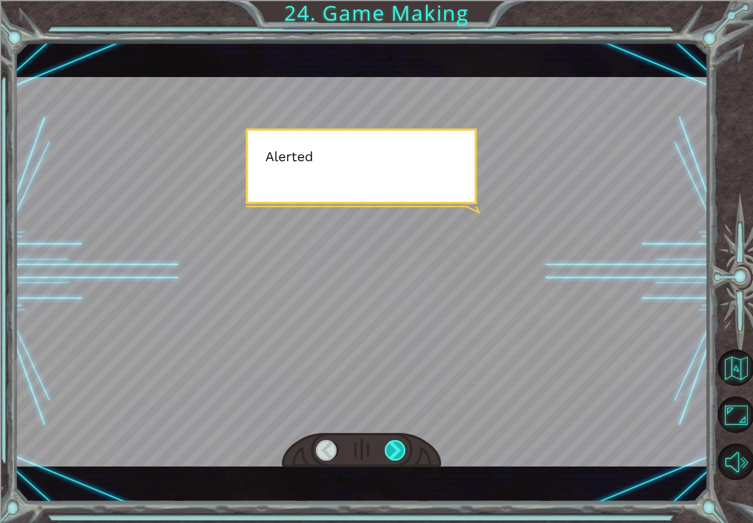
click at [401, 448] on div at bounding box center [395, 450] width 22 height 21
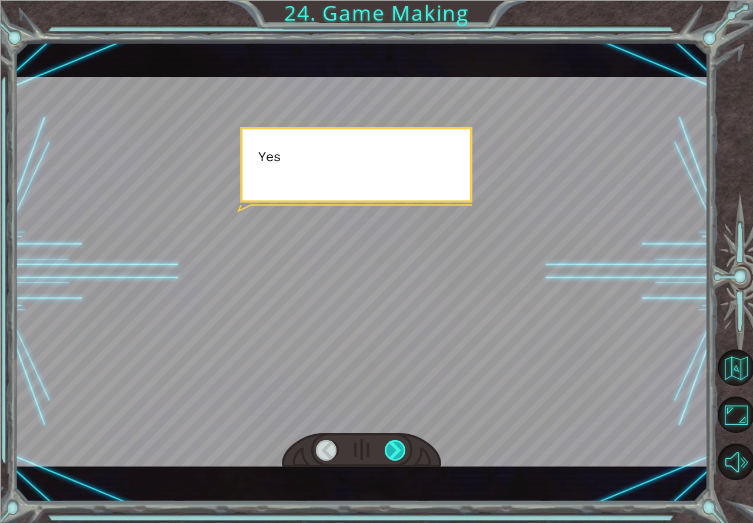
click at [401, 448] on div at bounding box center [395, 450] width 22 height 21
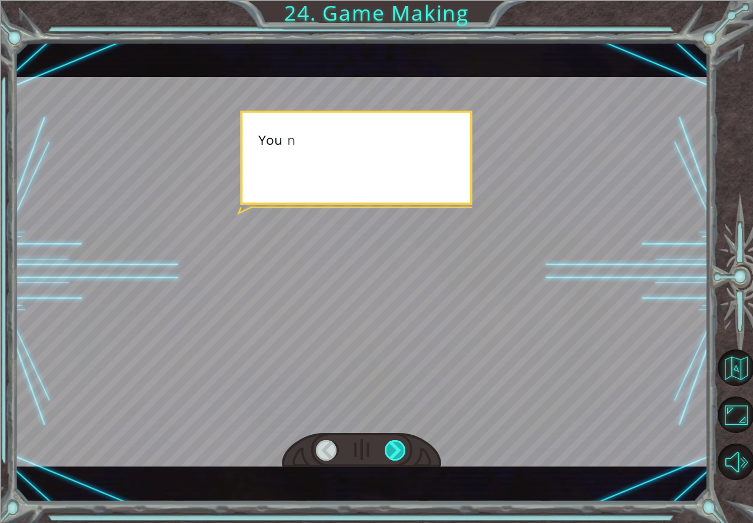
click at [401, 448] on div at bounding box center [395, 450] width 22 height 21
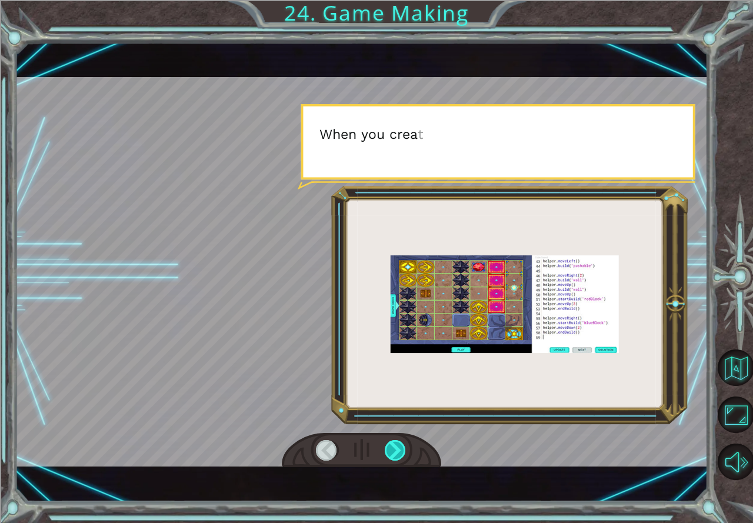
click at [401, 448] on div at bounding box center [395, 450] width 22 height 21
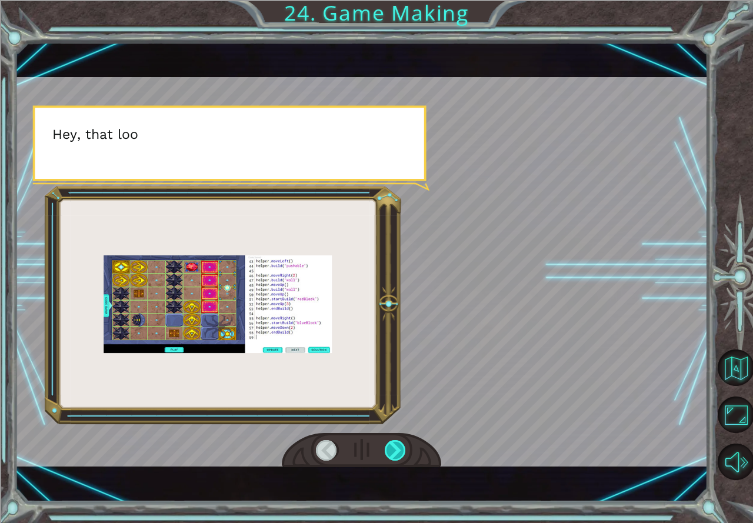
click at [401, 448] on div at bounding box center [395, 450] width 22 height 21
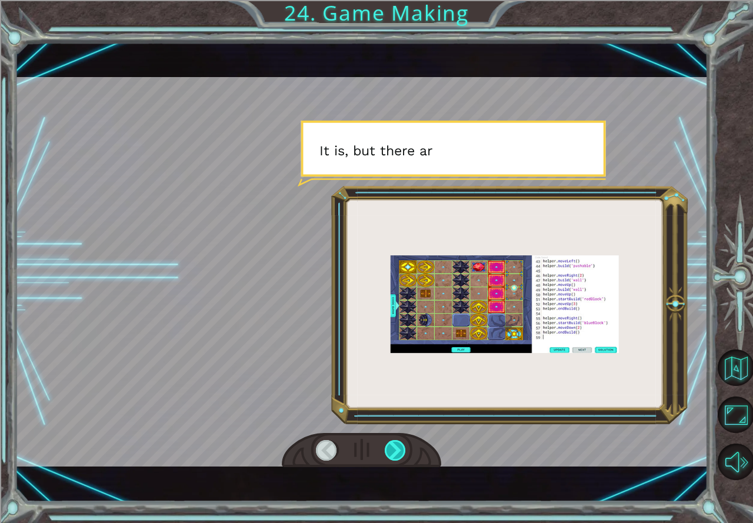
click at [401, 448] on div at bounding box center [395, 450] width 22 height 21
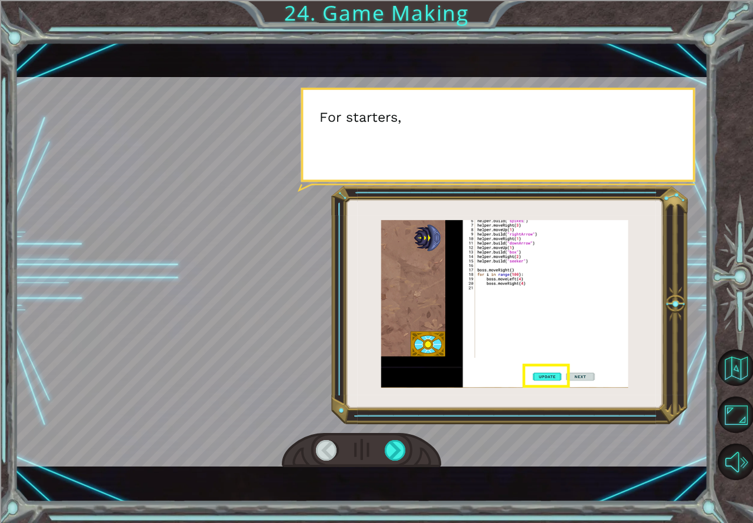
click at [480, 444] on div at bounding box center [361, 271] width 693 height 389
click at [487, 444] on div at bounding box center [361, 271] width 693 height 389
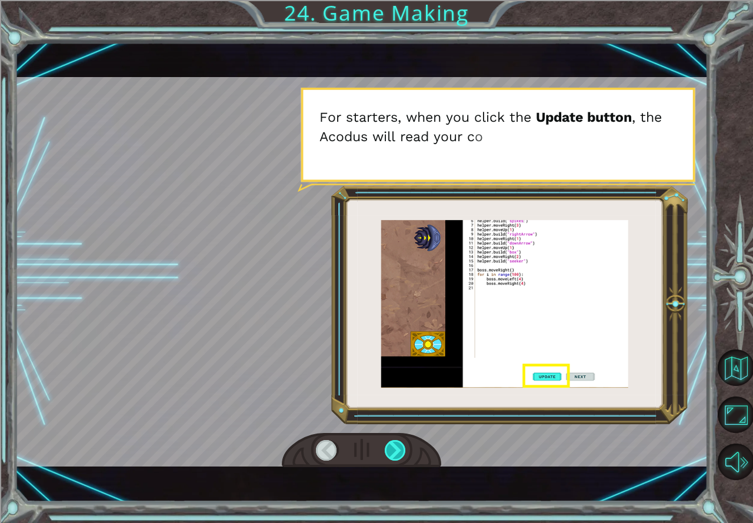
click at [404, 447] on div at bounding box center [395, 450] width 22 height 21
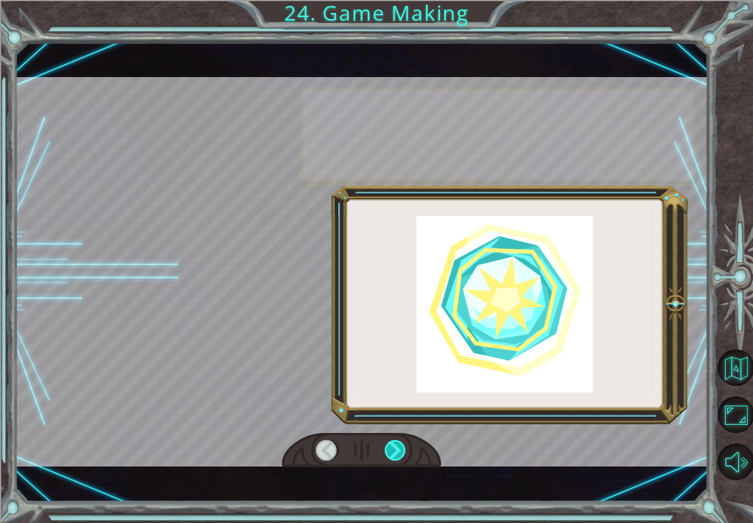
click at [404, 447] on div at bounding box center [395, 450] width 22 height 21
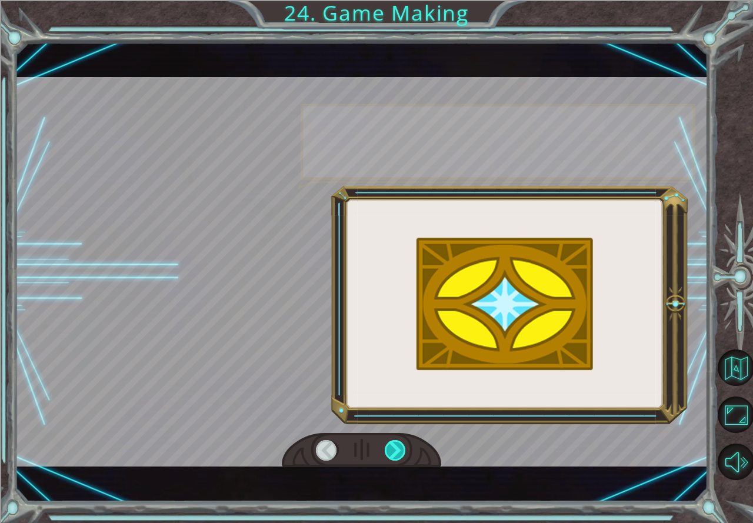
click at [404, 447] on div at bounding box center [395, 450] width 22 height 21
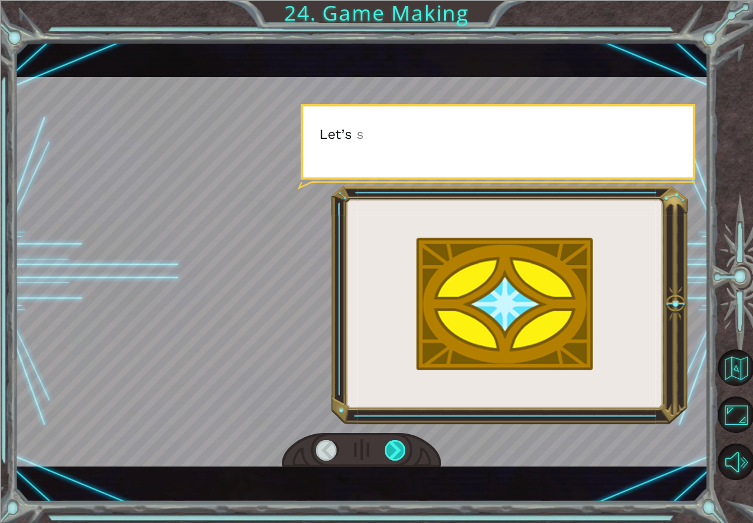
click at [404, 447] on div at bounding box center [395, 450] width 22 height 21
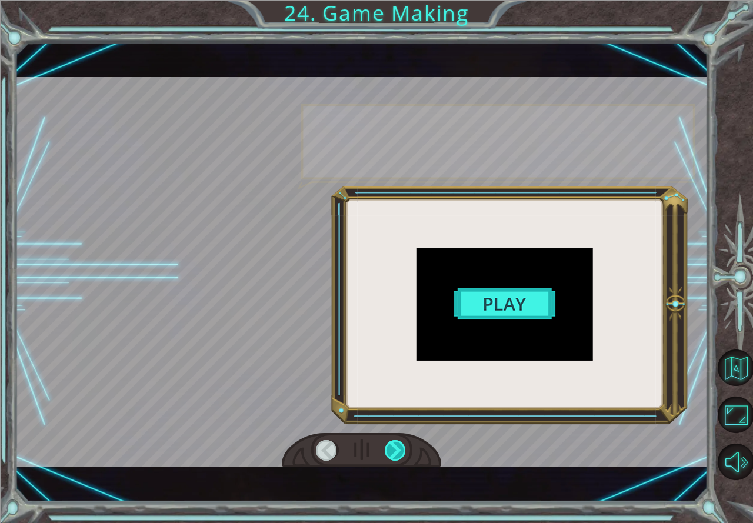
click at [404, 447] on div at bounding box center [395, 450] width 22 height 21
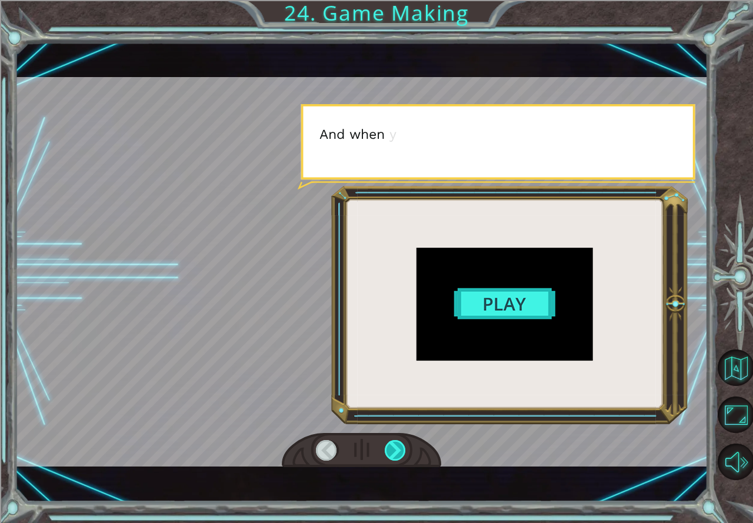
click at [404, 447] on div at bounding box center [395, 450] width 22 height 21
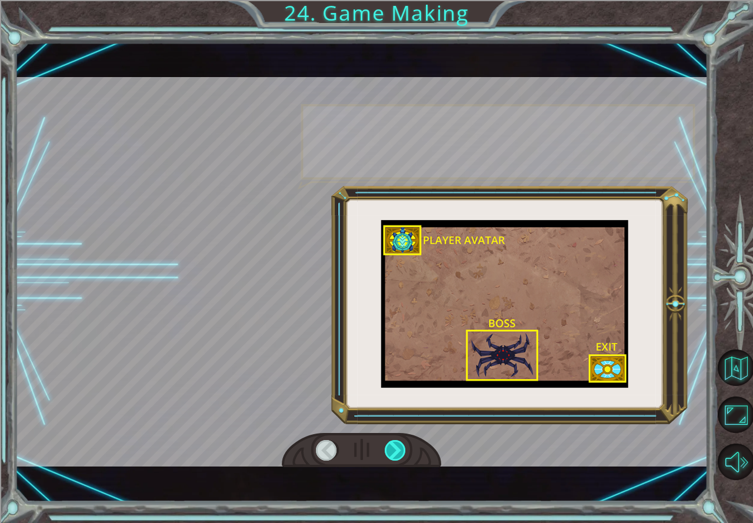
click at [404, 447] on div at bounding box center [395, 450] width 22 height 21
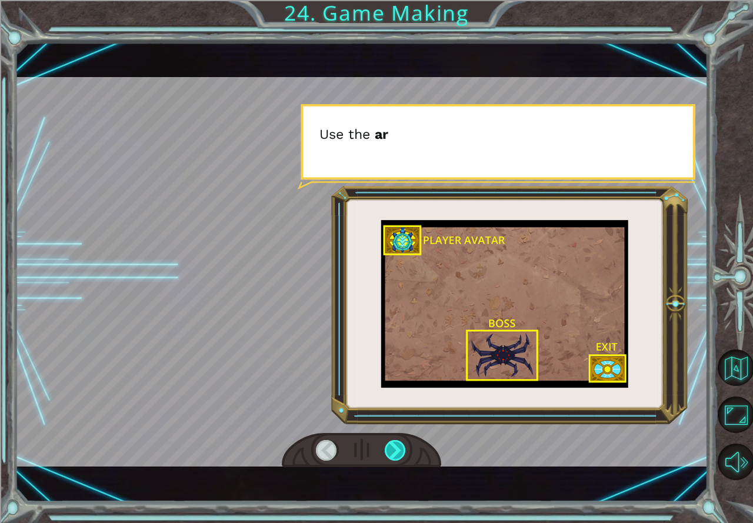
click at [404, 447] on div at bounding box center [395, 450] width 22 height 21
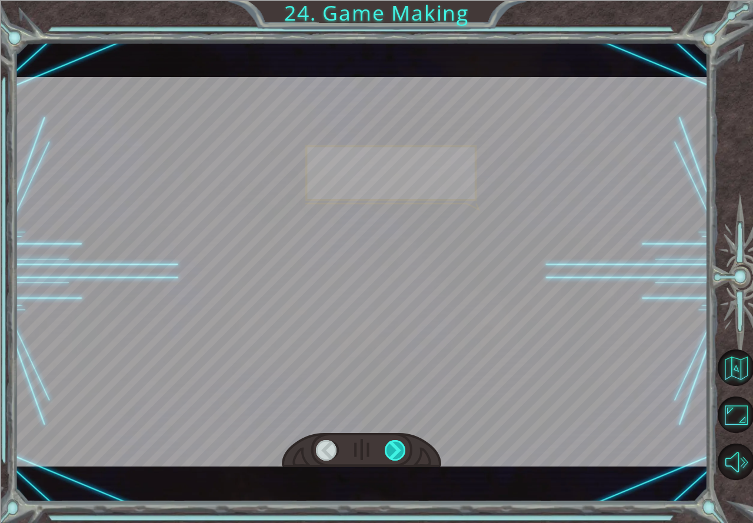
click at [404, 447] on div at bounding box center [395, 450] width 22 height 21
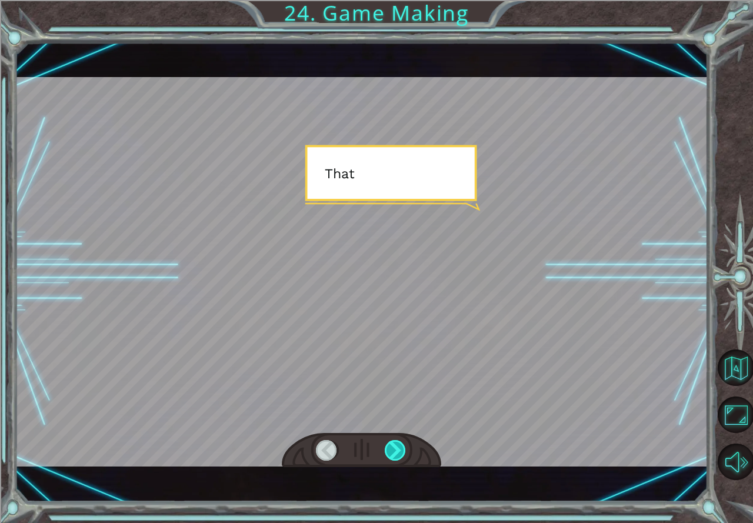
click at [404, 447] on div at bounding box center [395, 450] width 22 height 21
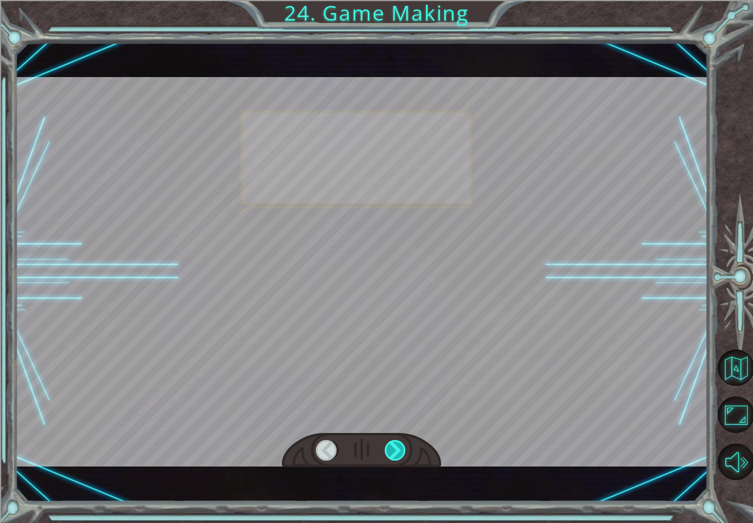
click at [404, 447] on div at bounding box center [395, 450] width 22 height 21
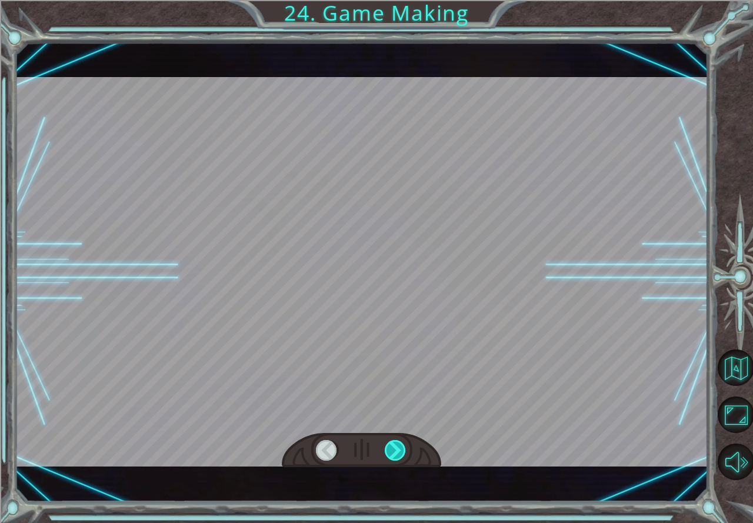
click at [404, 447] on div at bounding box center [395, 450] width 22 height 21
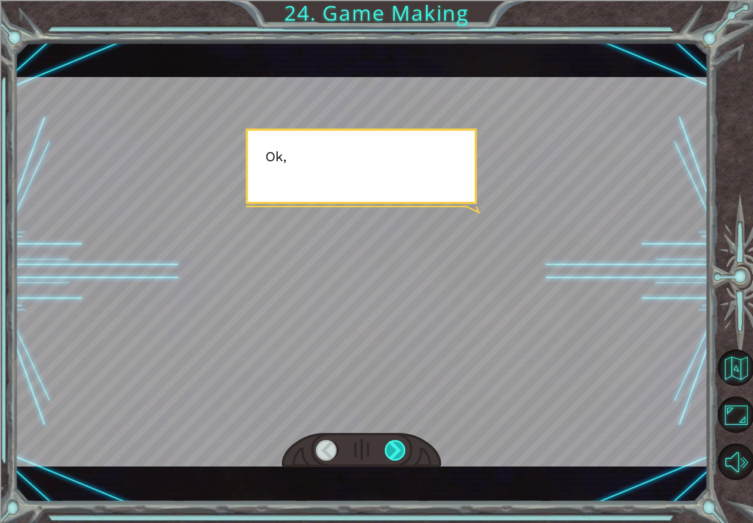
click at [404, 447] on div at bounding box center [395, 450] width 22 height 21
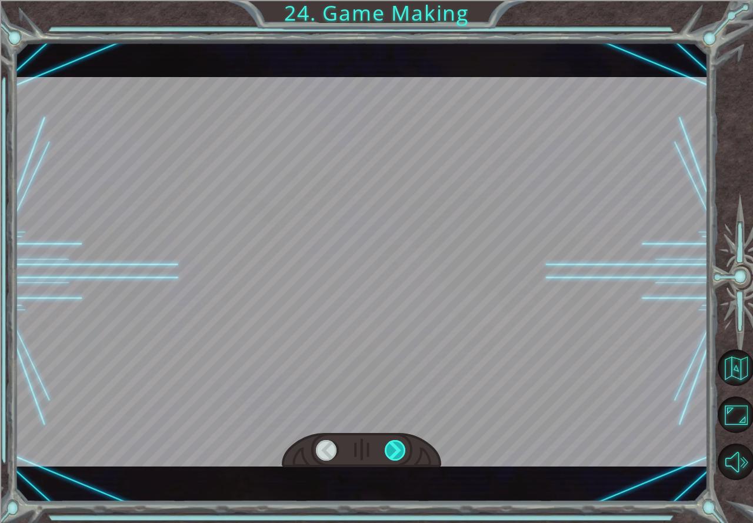
click at [404, 447] on div at bounding box center [395, 450] width 22 height 21
click at [404, 0] on div "T h e r e ’ s a h u g e s c a r y c l o u d h e a d i n g t o w a r d s u s ! W…" at bounding box center [376, 0] width 753 height 0
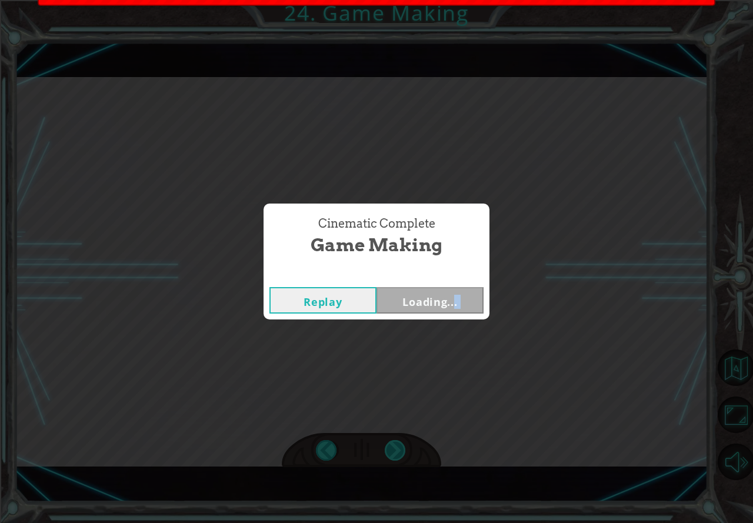
click at [404, 447] on div "Cinematic Complete Game Making Replay Loading..." at bounding box center [376, 261] width 753 height 523
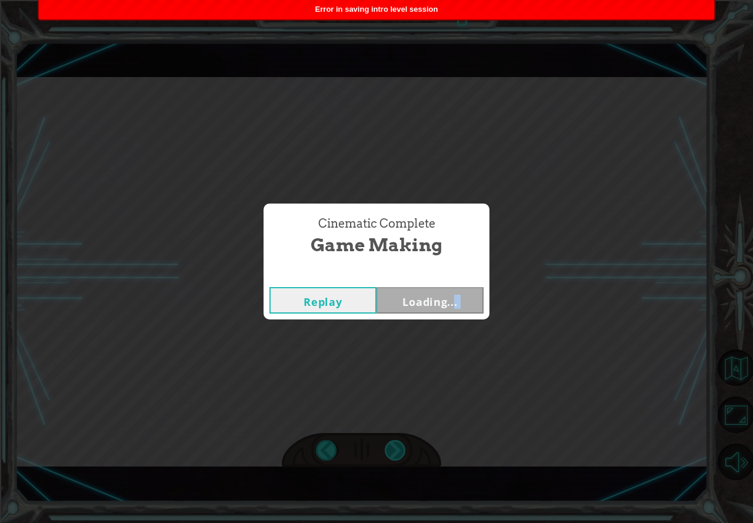
click at [404, 447] on div "Cinematic Complete Game Making Replay Loading..." at bounding box center [376, 261] width 753 height 523
click at [537, 396] on div "Cinematic Complete Game Making Replay Next" at bounding box center [376, 261] width 753 height 523
click at [426, 306] on button "Next" at bounding box center [429, 300] width 107 height 26
